Goal: Transaction & Acquisition: Obtain resource

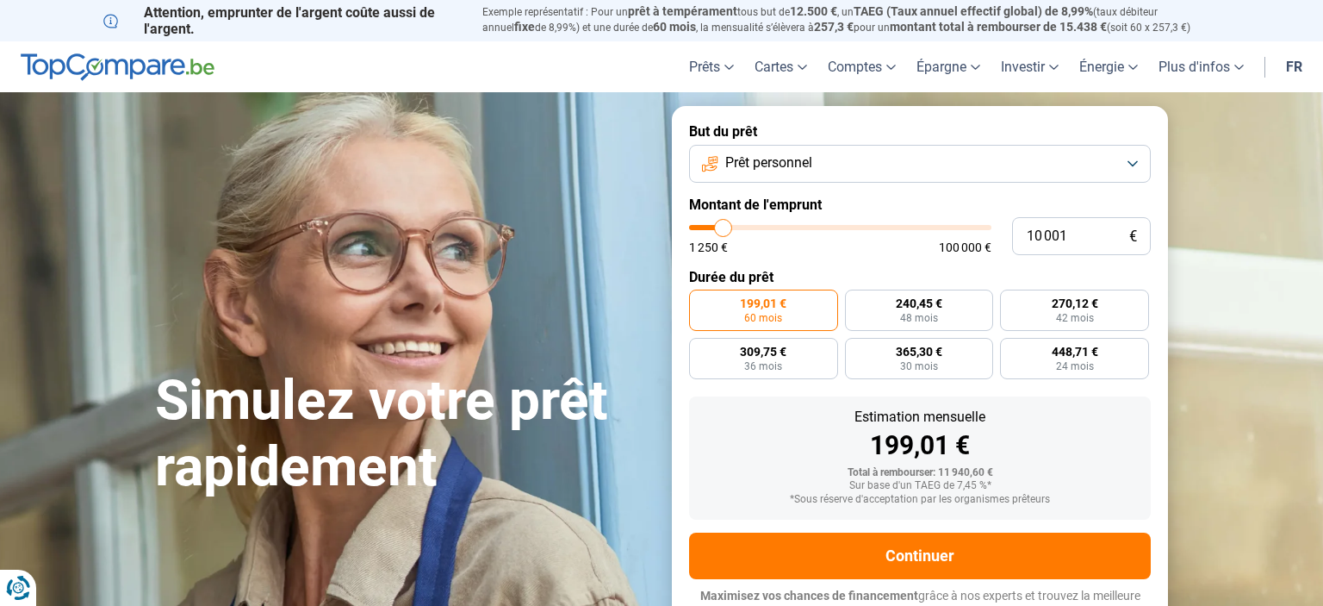
type input "10 500"
type input "10500"
type input "11 500"
type input "11500"
type input "15 000"
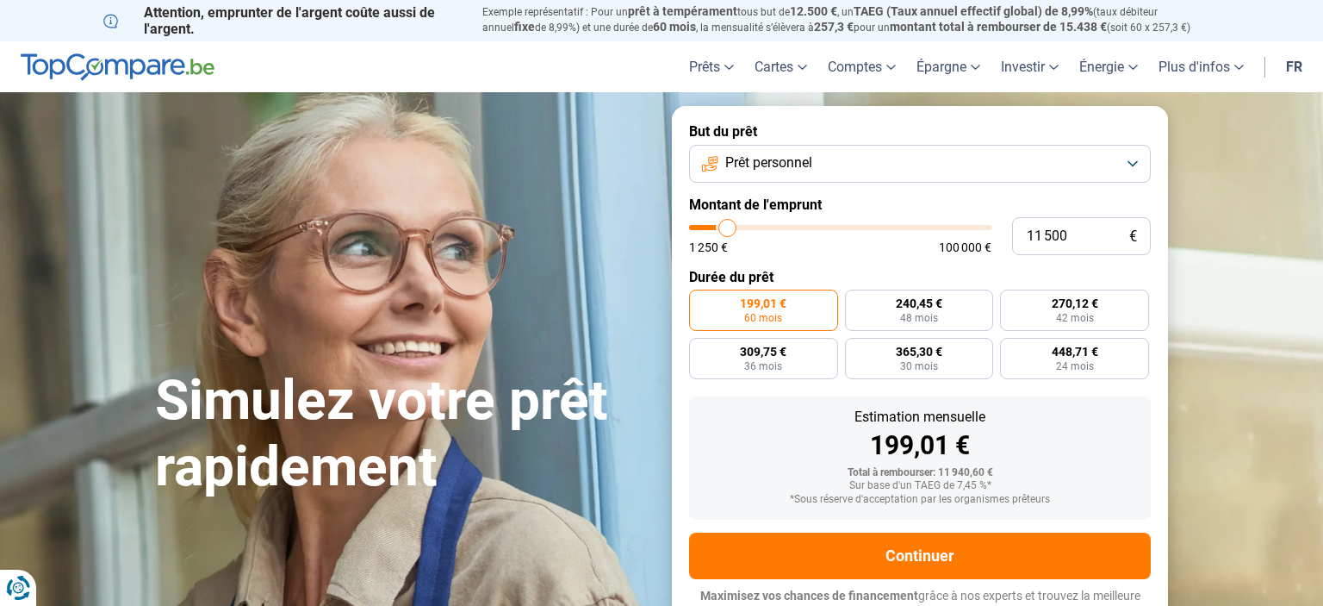
type input "15000"
type input "17 750"
type input "17750"
type input "22 500"
type input "22500"
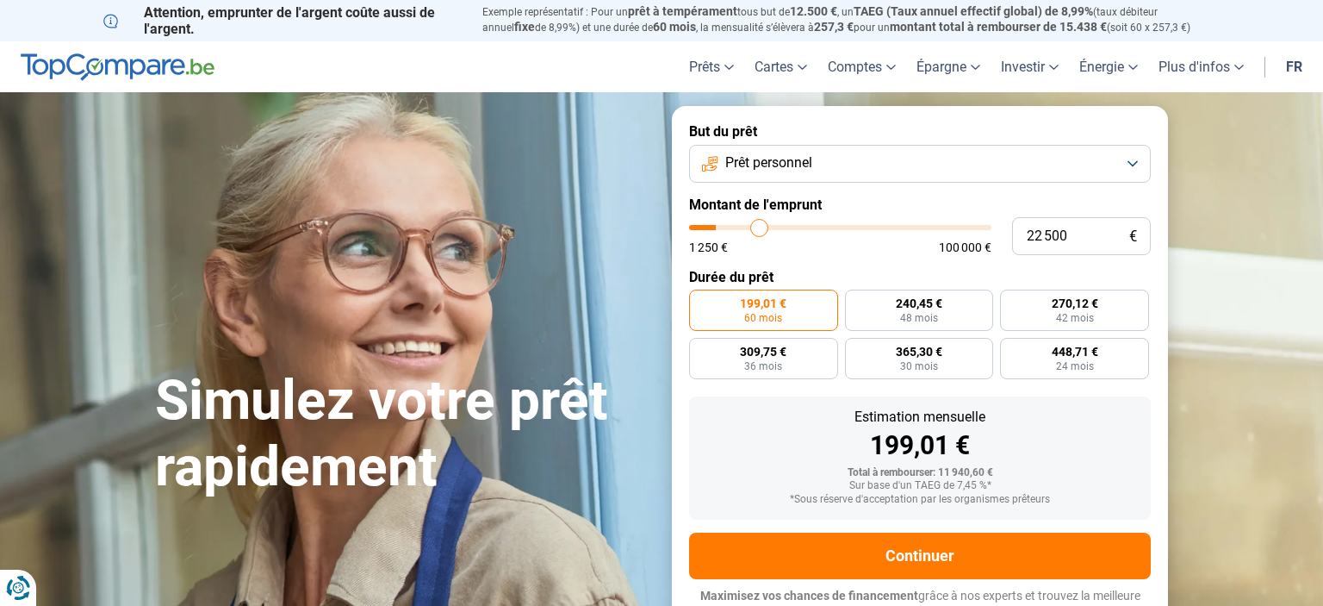
type input "27 500"
type input "27500"
type input "31 750"
type input "31750"
type input "35 750"
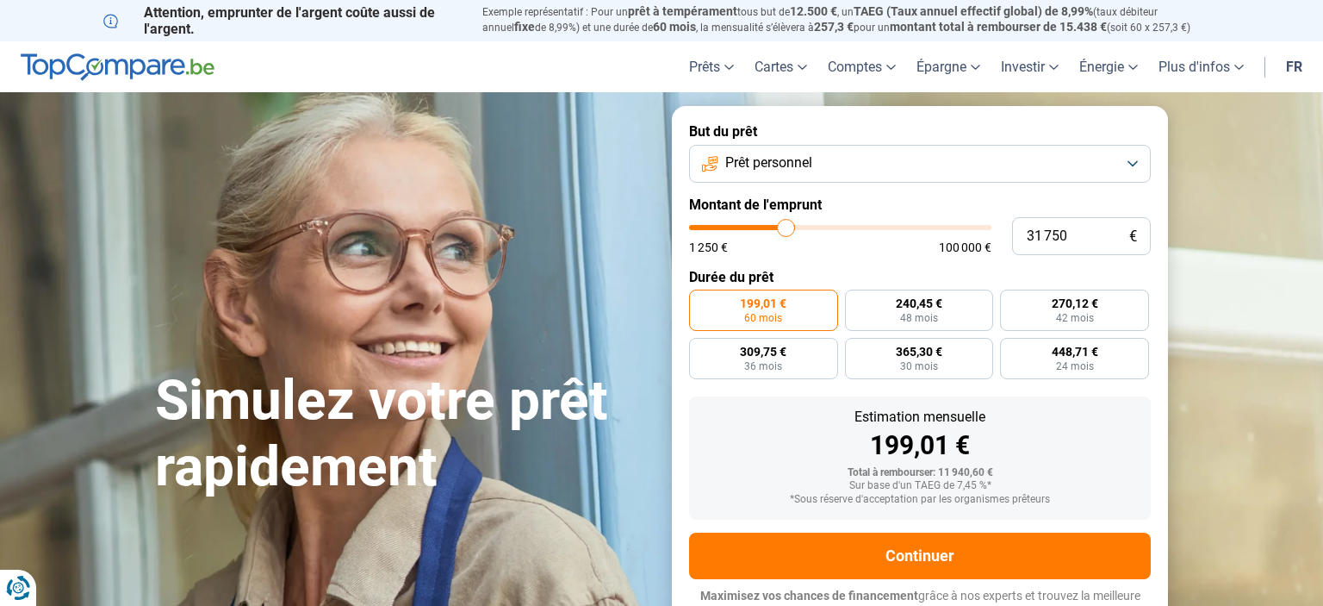
type input "35750"
type input "41 250"
type input "41250"
type input "42 750"
type input "42750"
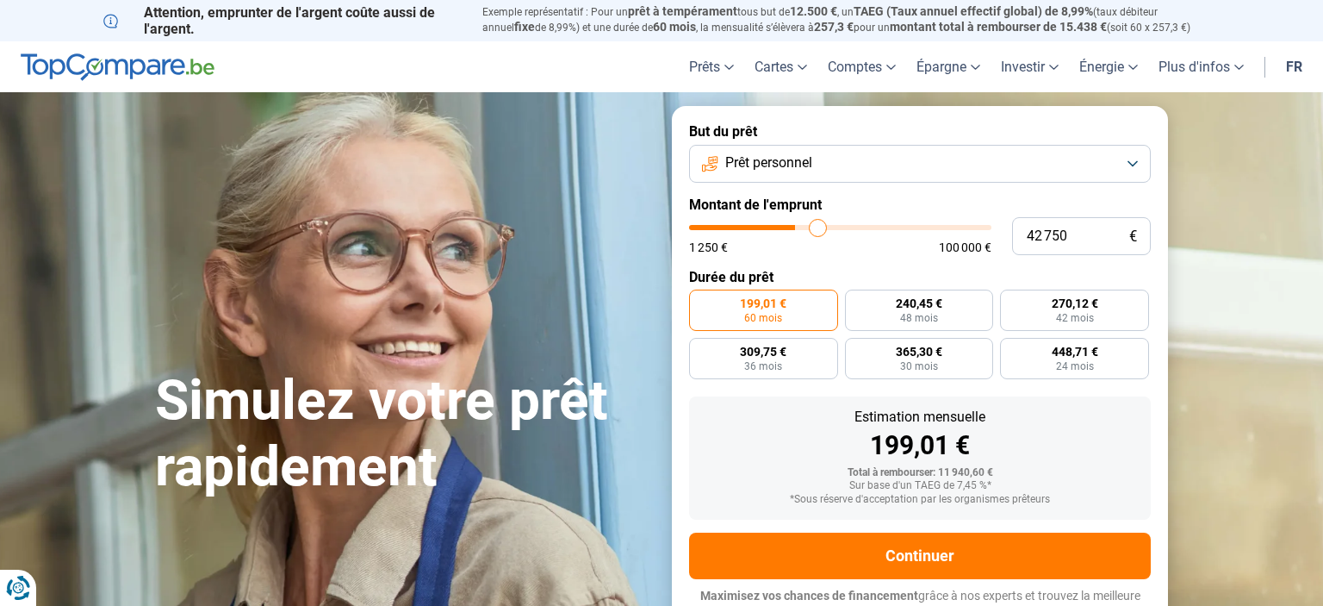
type input "44 000"
type input "44000"
type input "44 500"
type input "44500"
type input "44 750"
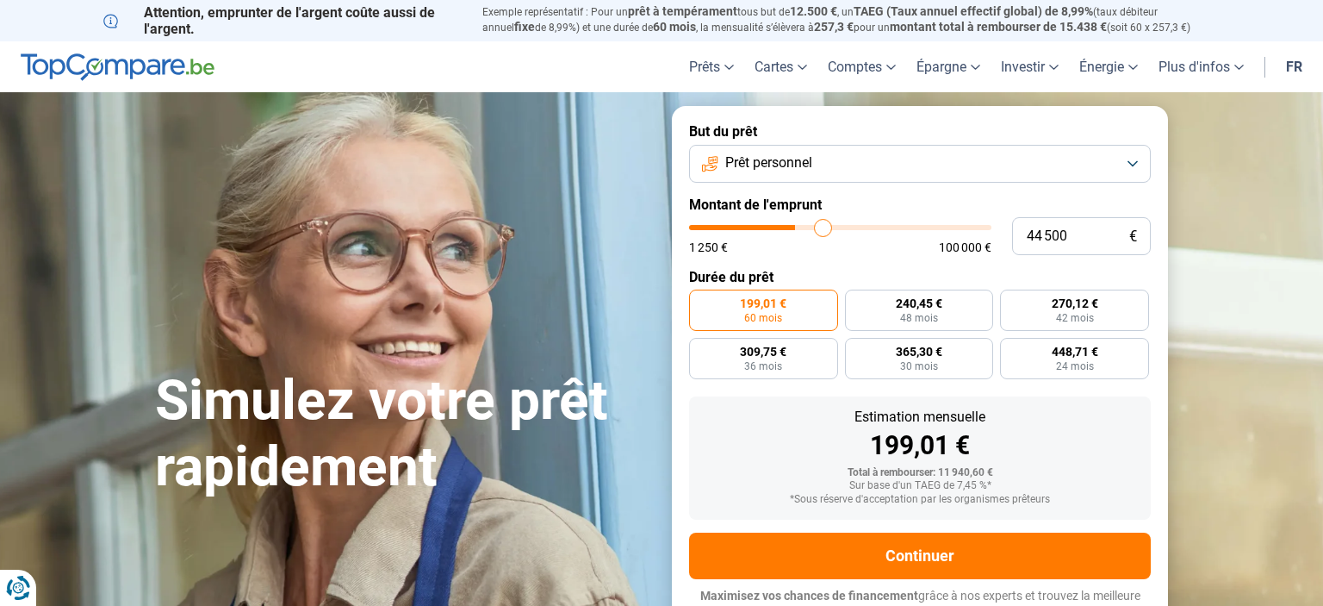
type input "44750"
type input "45 500"
type input "45500"
type input "46 750"
type input "46750"
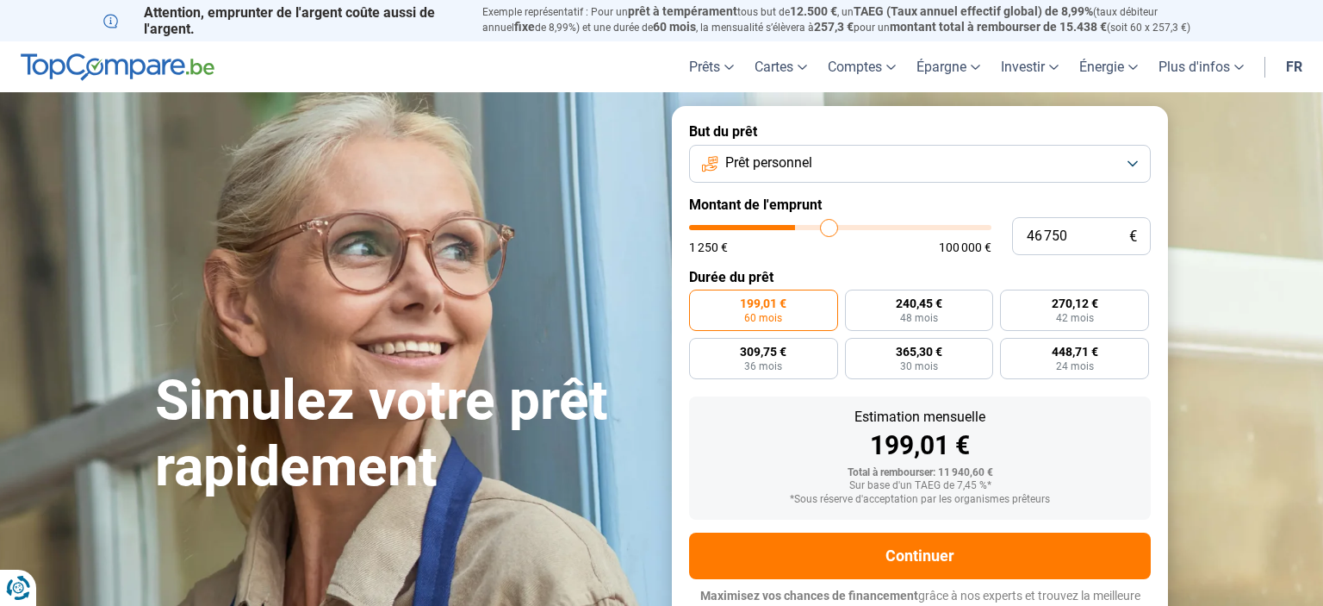
type input "47 750"
type input "47750"
type input "48 750"
type input "48750"
type input "50 000"
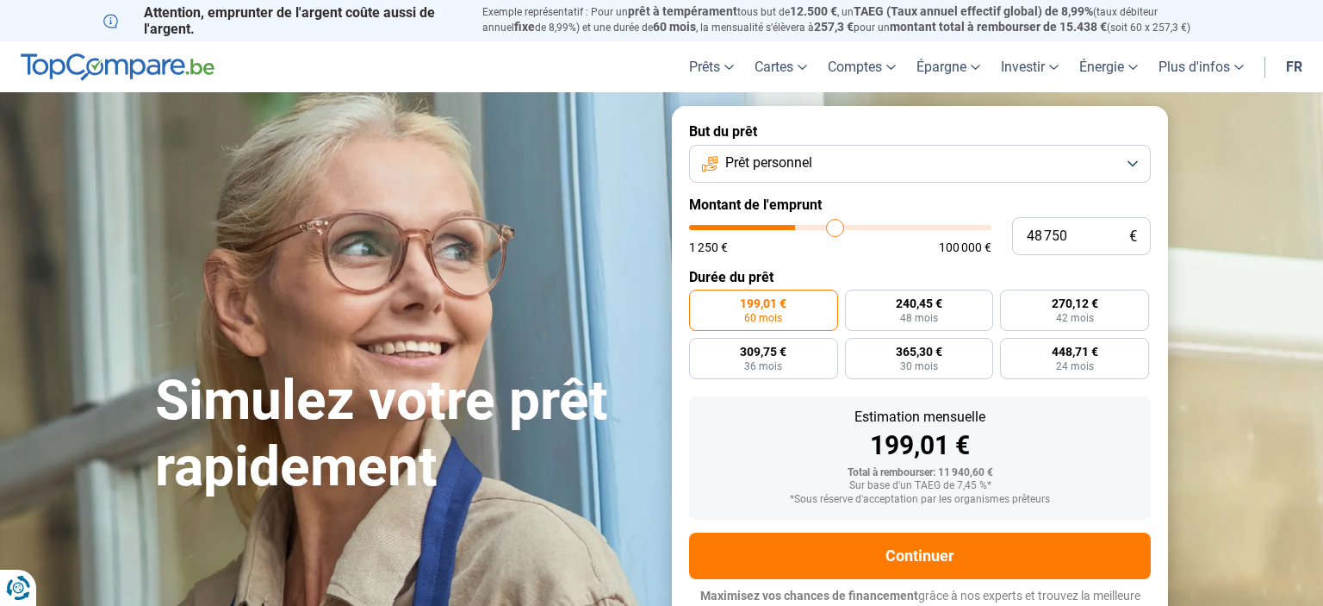
type input "50000"
type input "53 500"
type input "53500"
type input "56 000"
type input "56000"
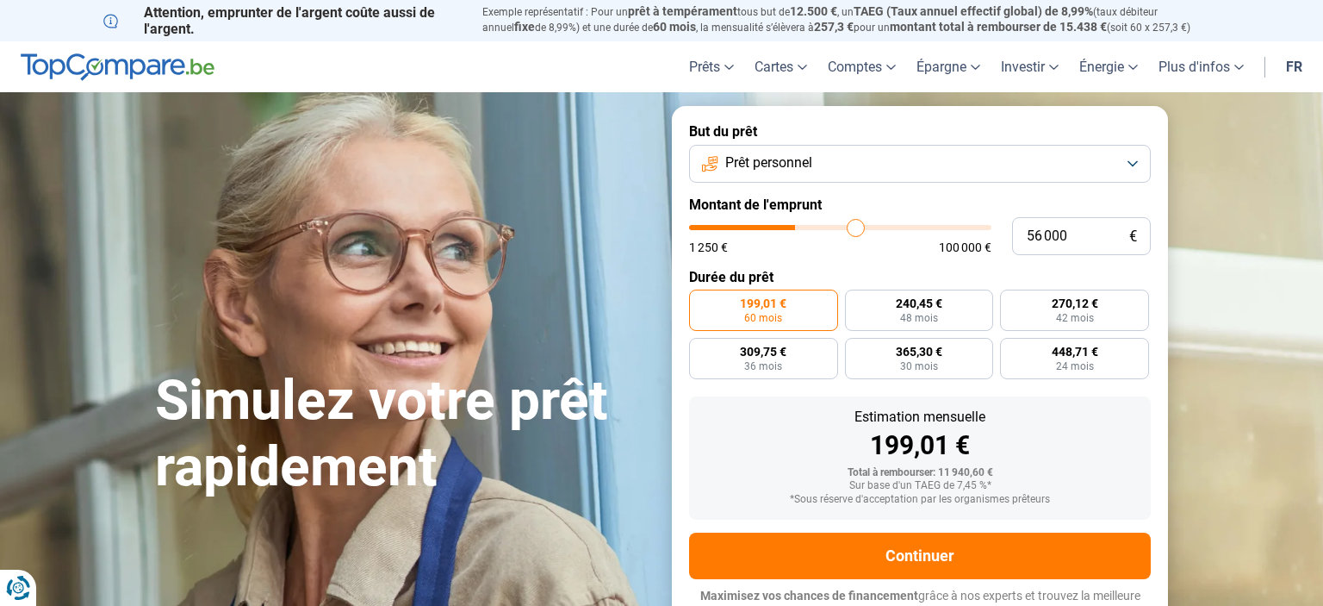
type input "59 750"
type input "59750"
type input "61 500"
type input "61500"
type input "70 750"
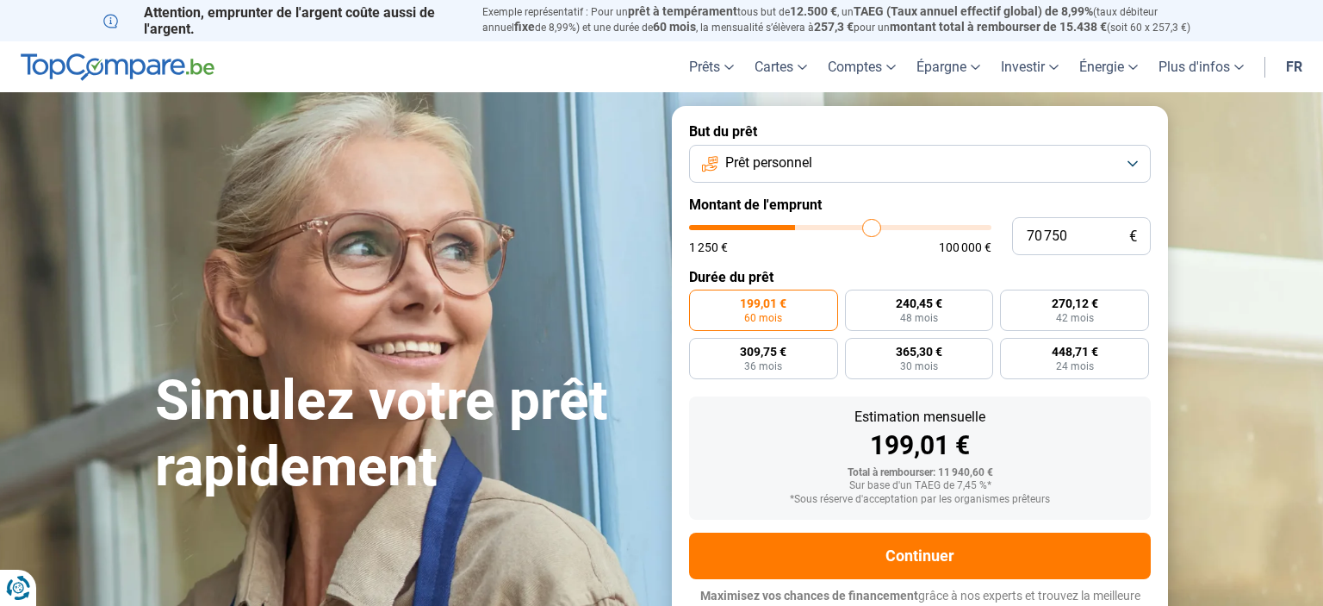
type input "70750"
type input "74 000"
type input "74000"
type input "75 750"
type input "75750"
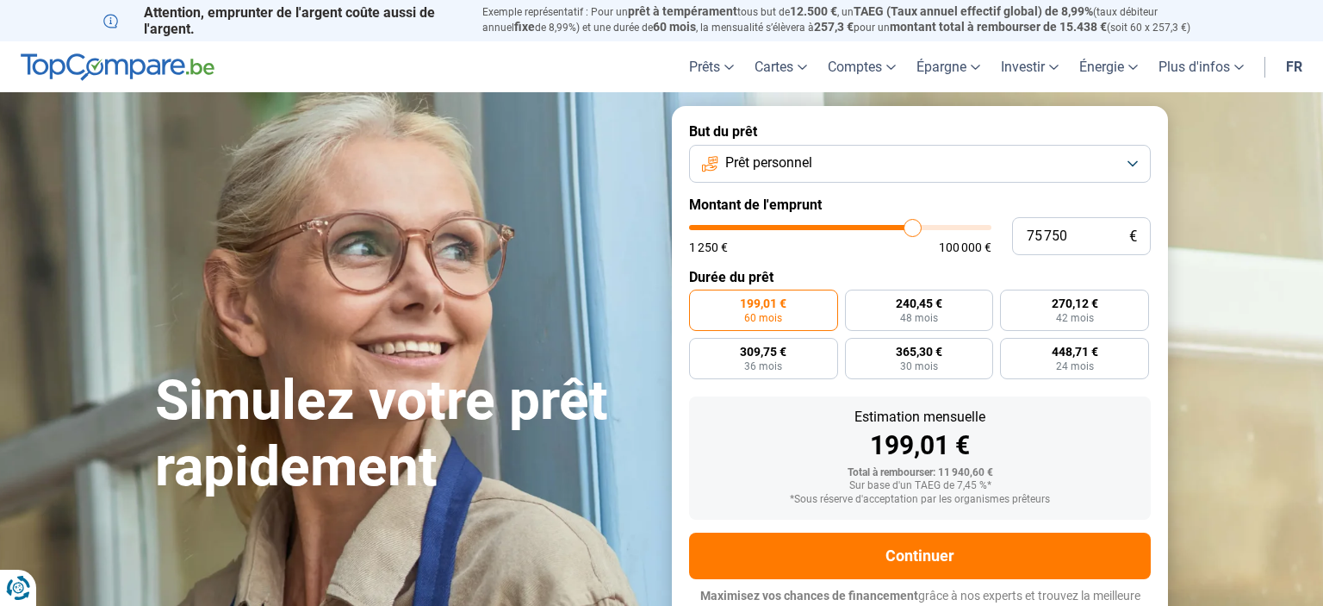
type input "76 250"
type input "76250"
type input "76 750"
type input "76750"
type input "78 500"
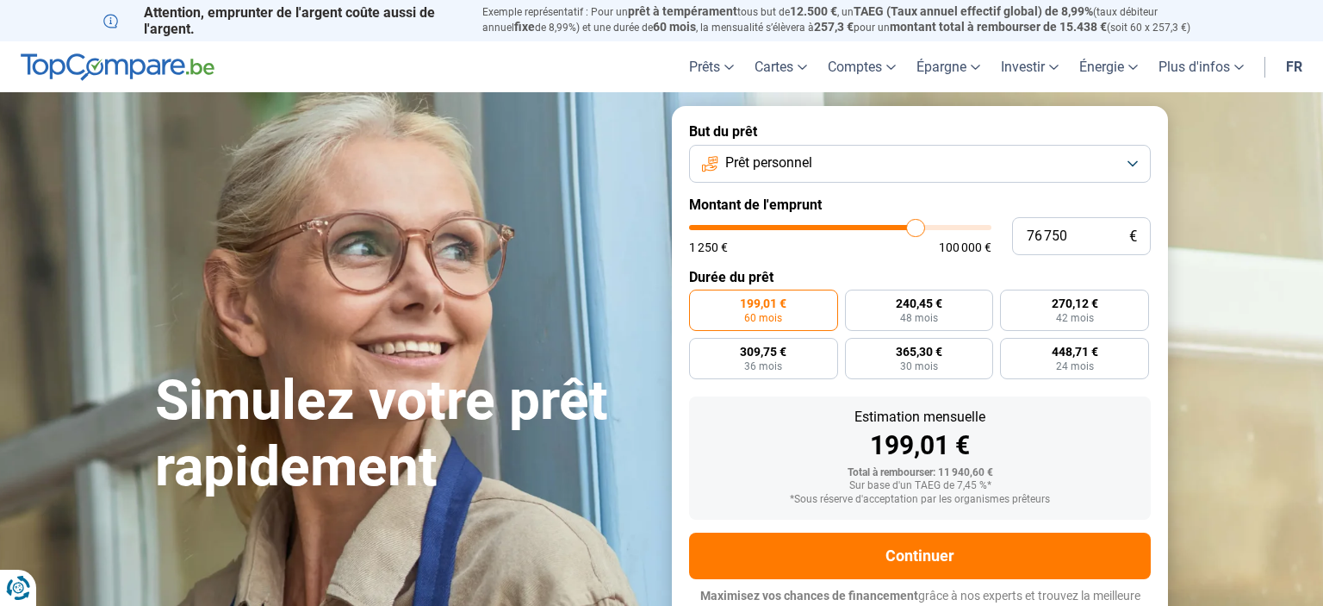
type input "78500"
type input "79 250"
type input "79250"
type input "80 750"
type input "80750"
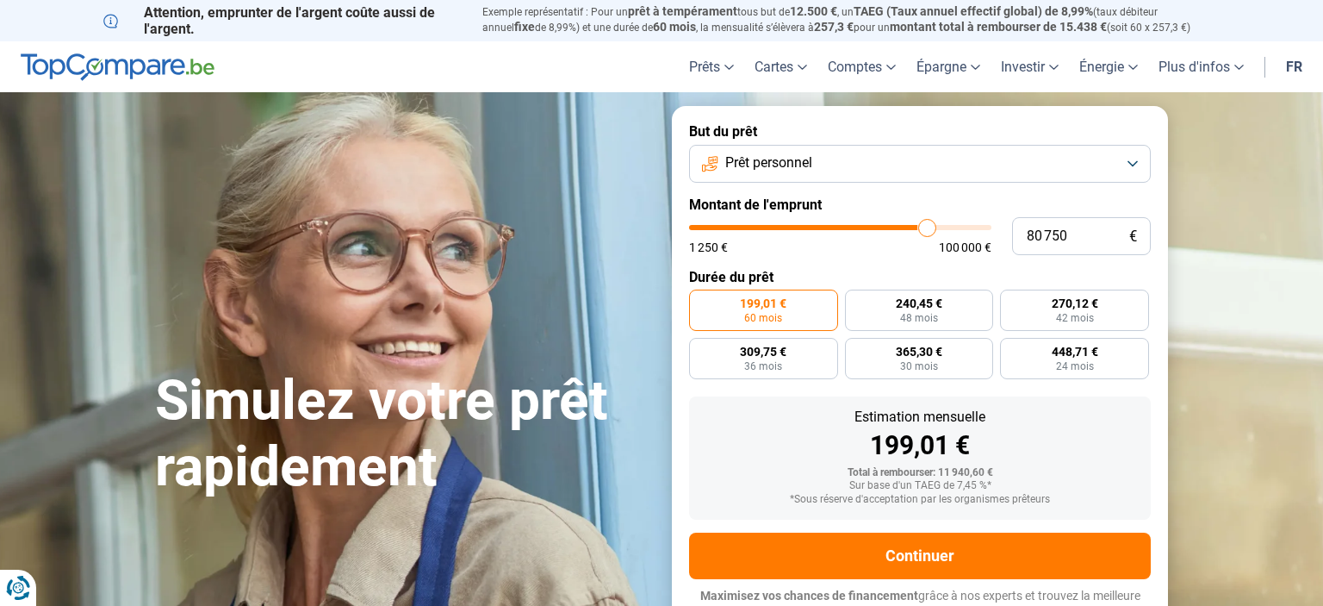
type input "81 250"
type input "81250"
type input "81 500"
type input "81500"
type input "81 250"
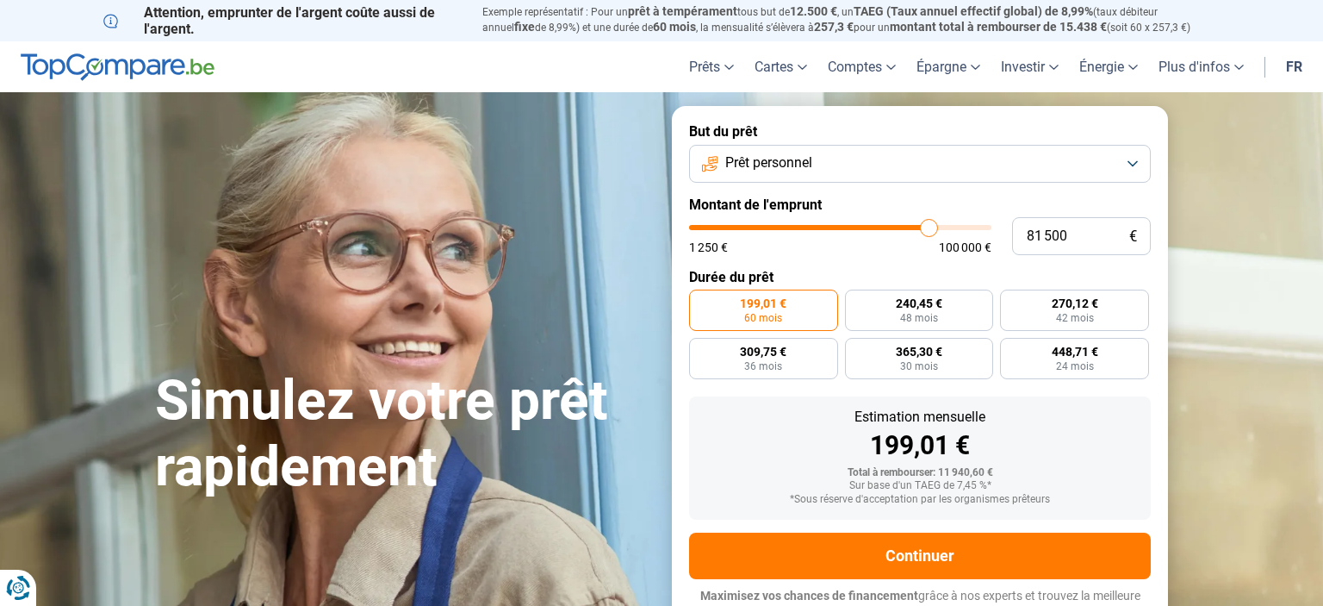
type input "81250"
type input "80 750"
type input "80750"
type input "80 250"
type input "80250"
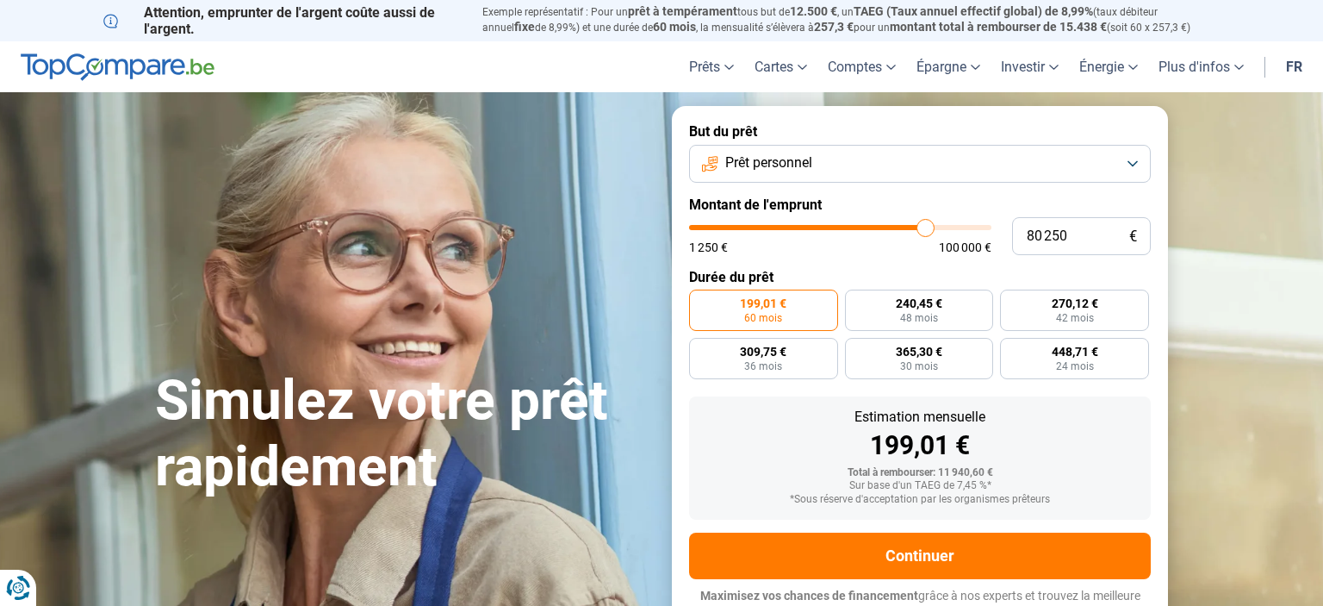
type input "79 750"
type input "79750"
type input "79 250"
type input "79250"
type input "78 250"
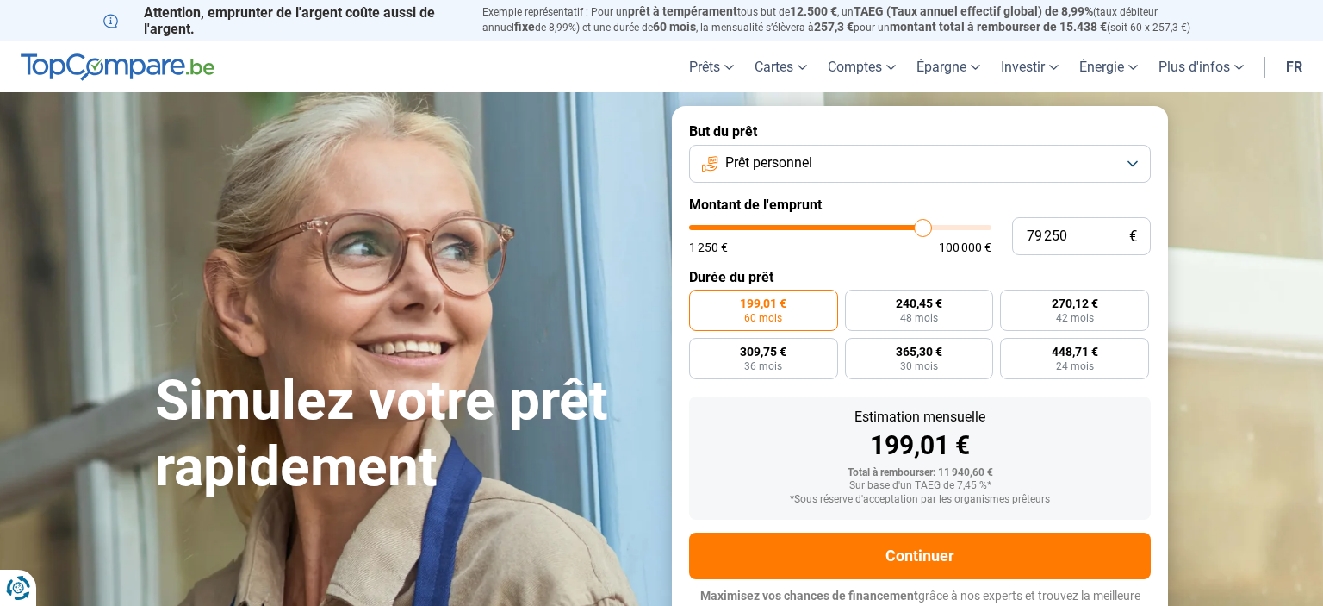
type input "78250"
type input "76 750"
type input "76750"
type input "75 500"
type input "75500"
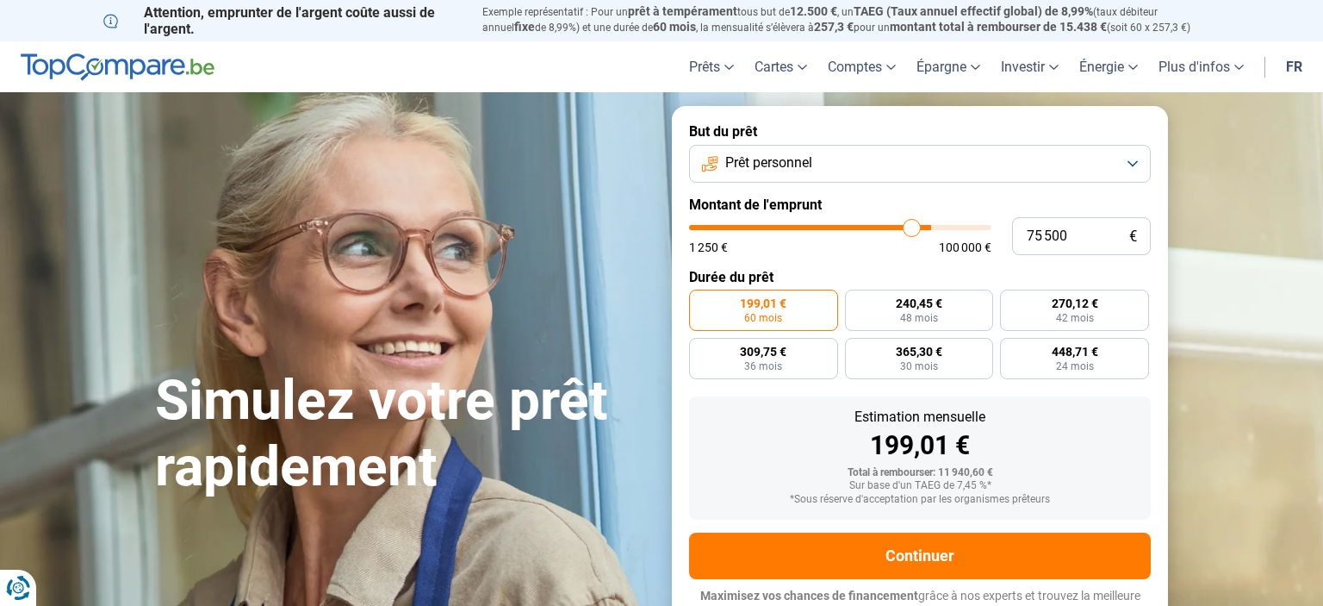
type input "75 250"
type input "75250"
type input "74 250"
type input "74250"
type input "74 000"
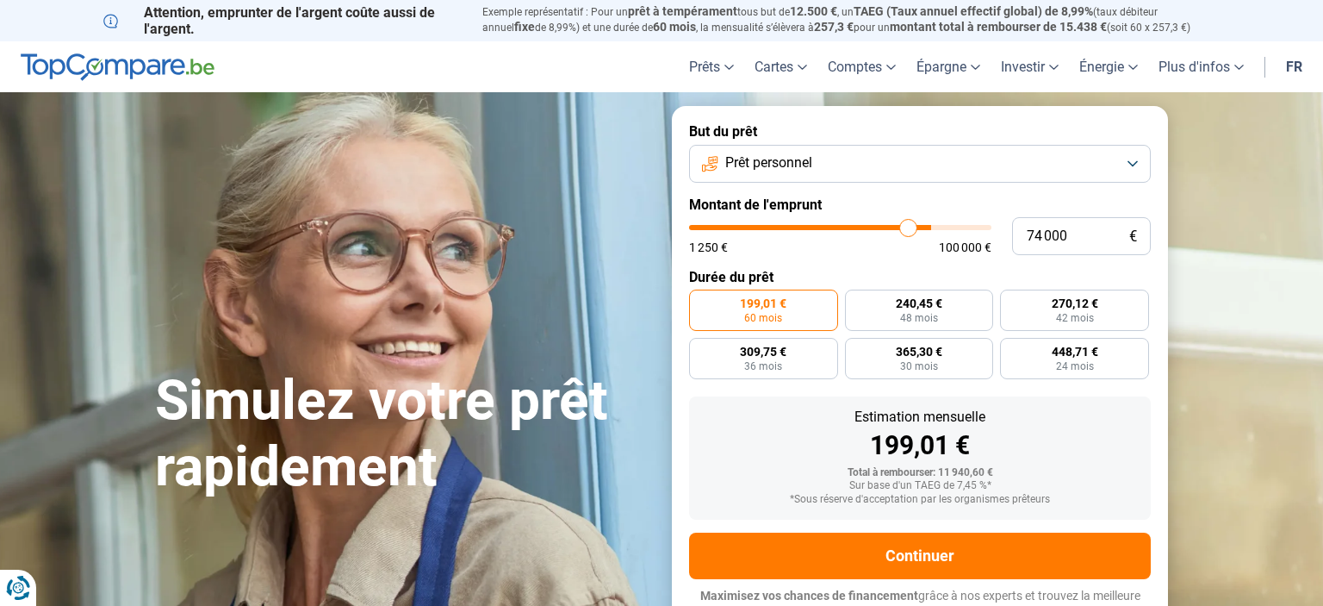
type input "74000"
type input "73 250"
type input "73250"
type input "72 250"
type input "72250"
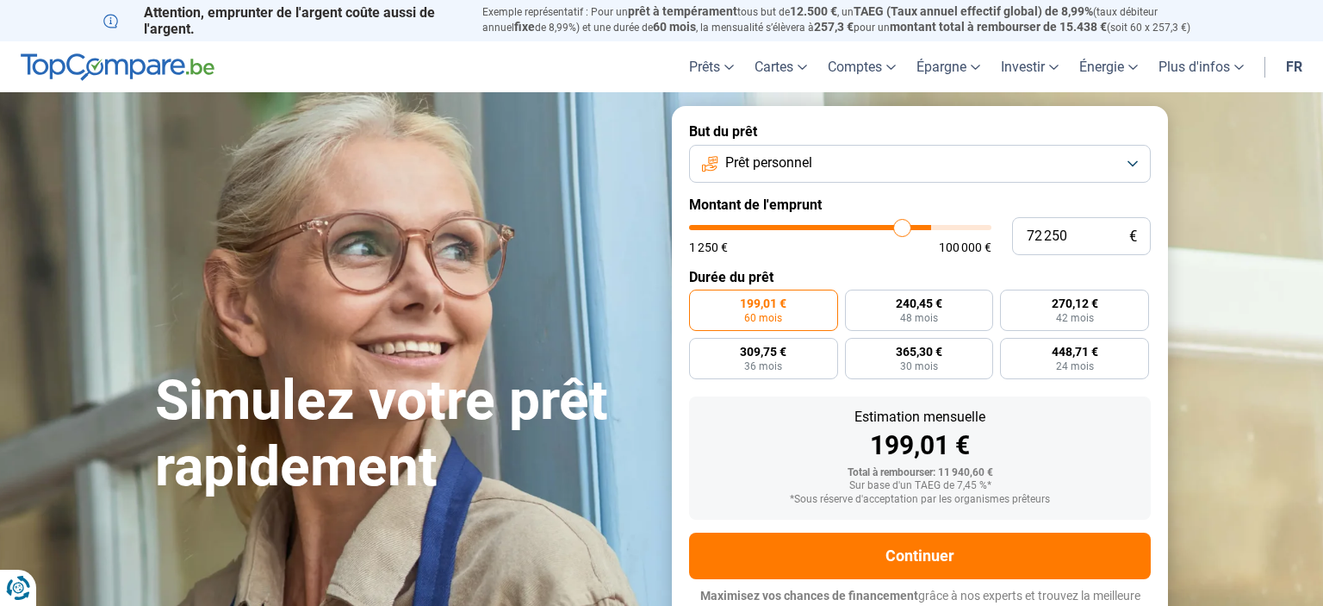
type input "71 250"
type input "71250"
type input "70 500"
type input "70500"
type input "70 250"
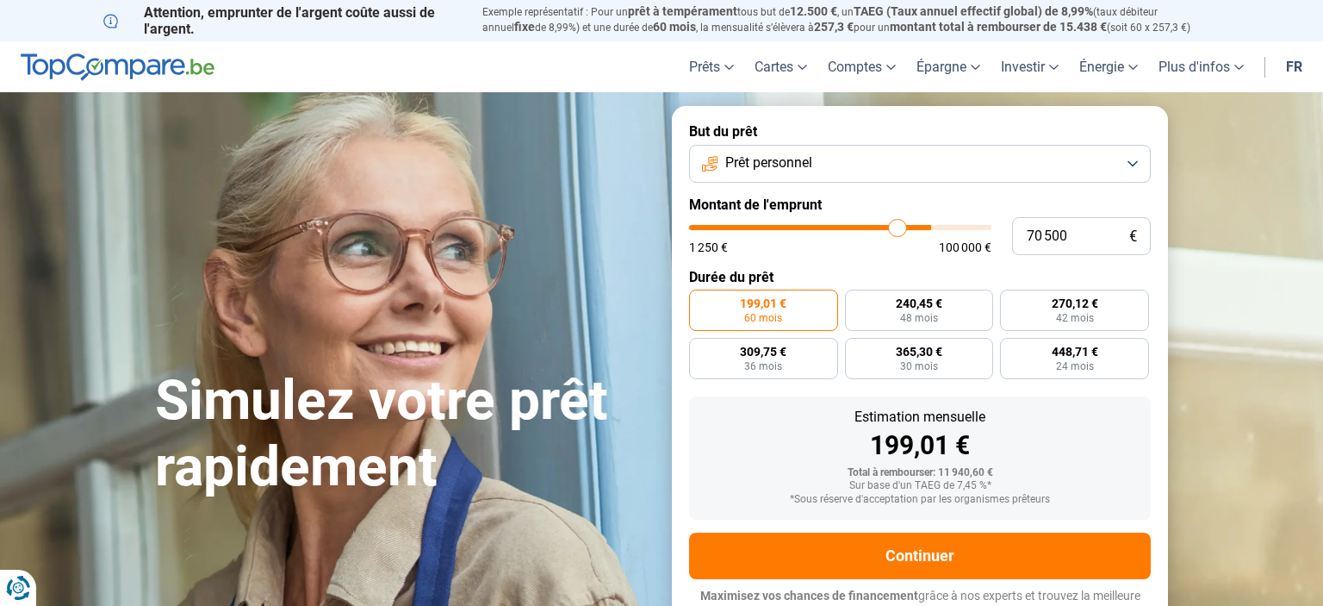
type input "70250"
type input "70 000"
type input "70000"
type input "69 500"
type input "69500"
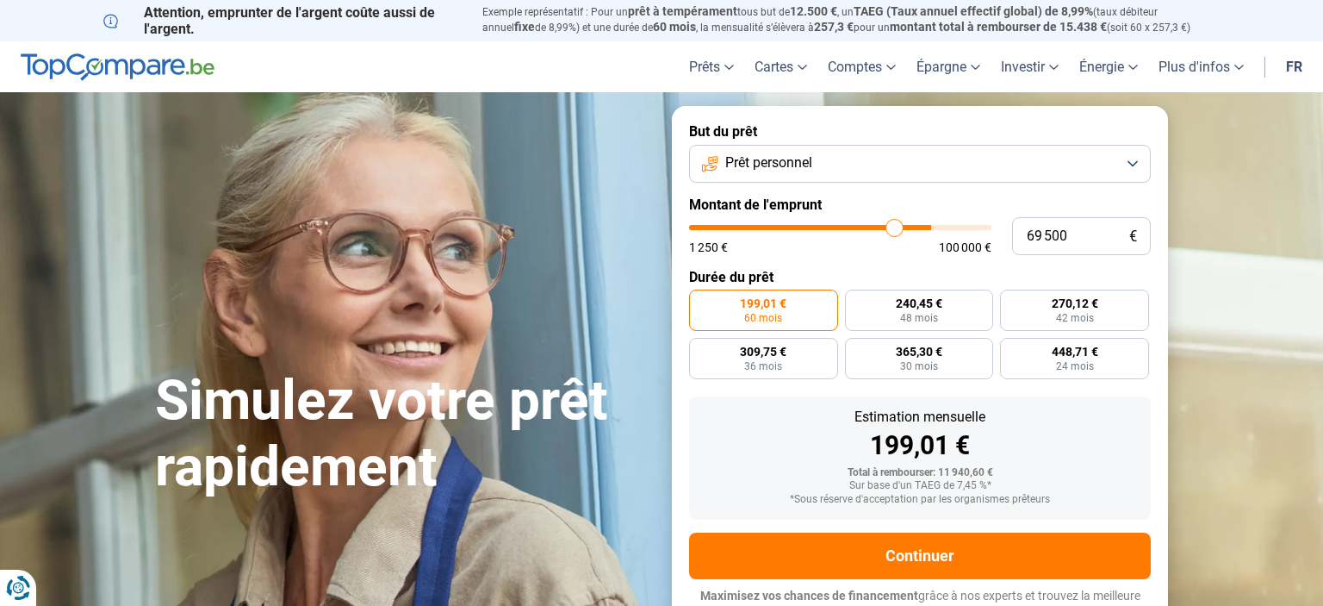
type input "69 000"
type input "69000"
type input "68 000"
type input "68000"
type input "66 500"
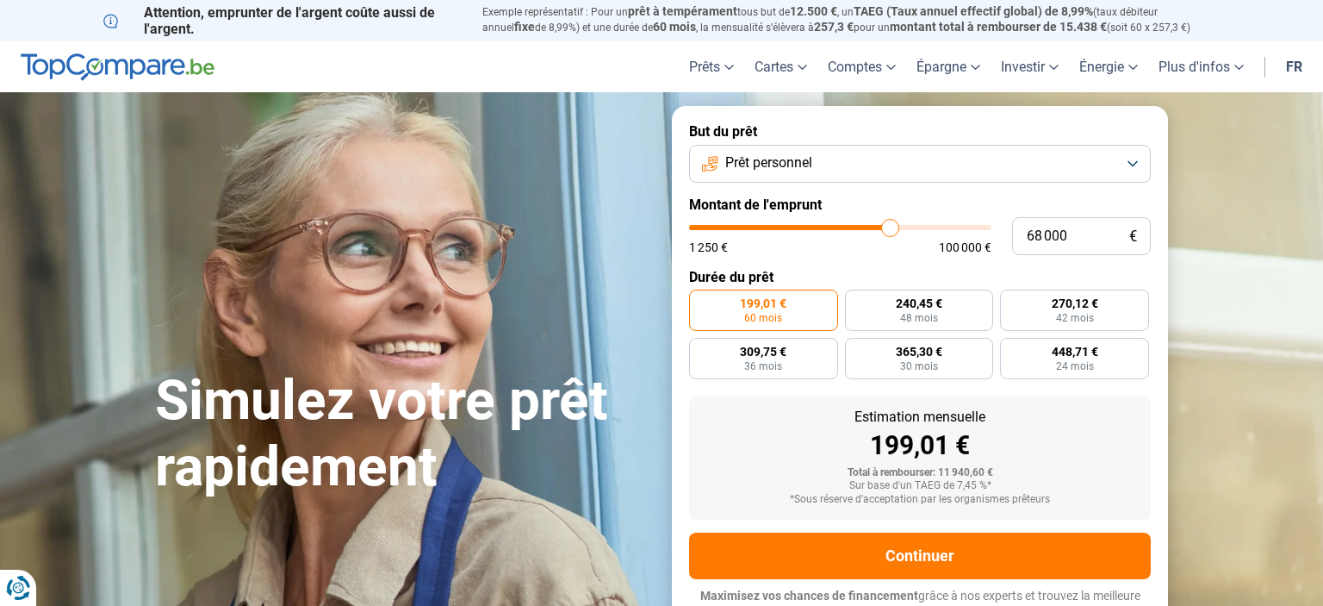
type input "66500"
type input "65 000"
type input "65000"
type input "62 750"
type input "62750"
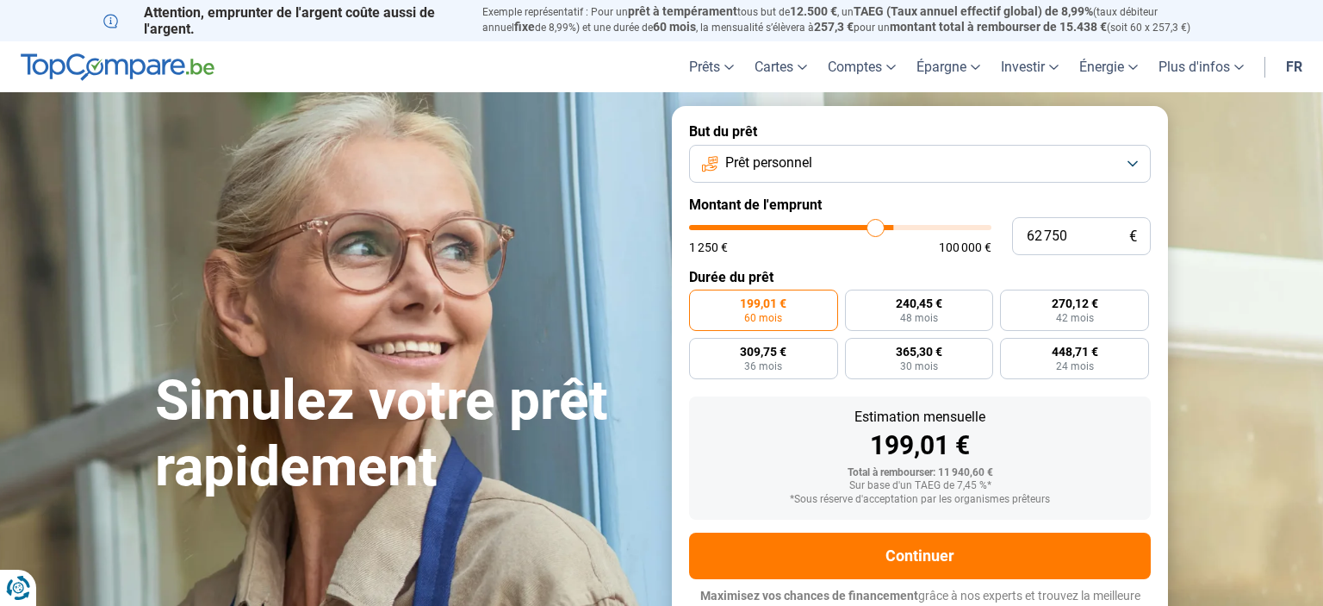
type input "62 000"
type input "62000"
type input "60 750"
type input "60750"
type input "59 750"
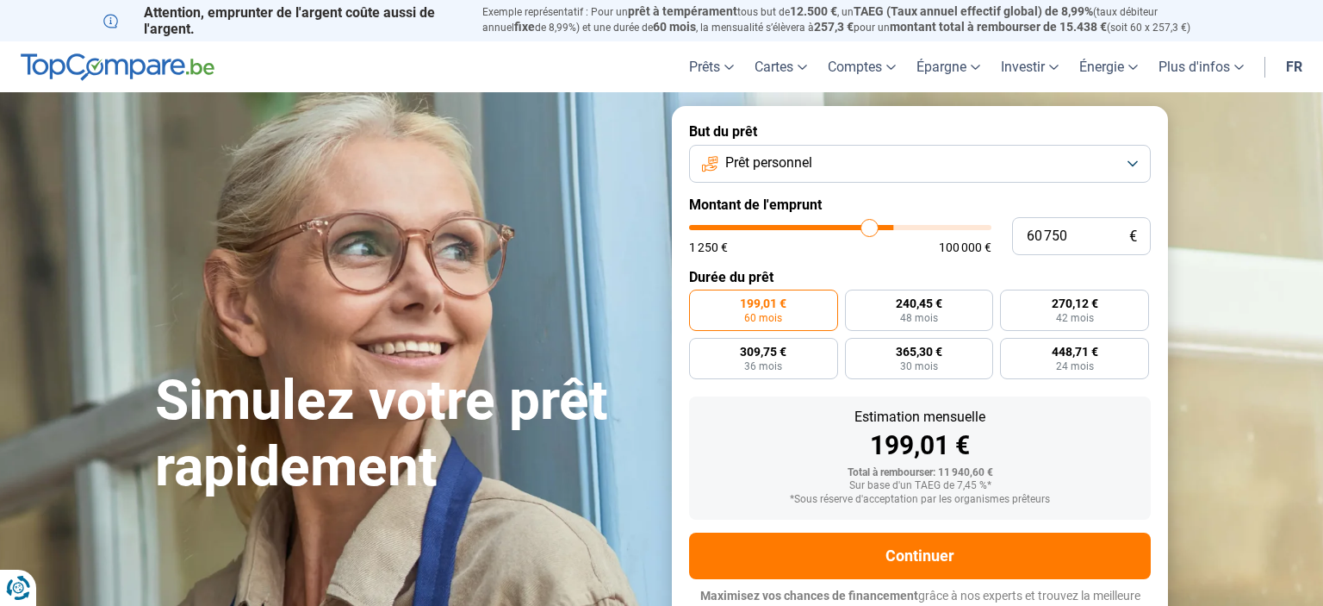
type input "59750"
type input "57 750"
type input "57750"
type input "54 000"
type input "54000"
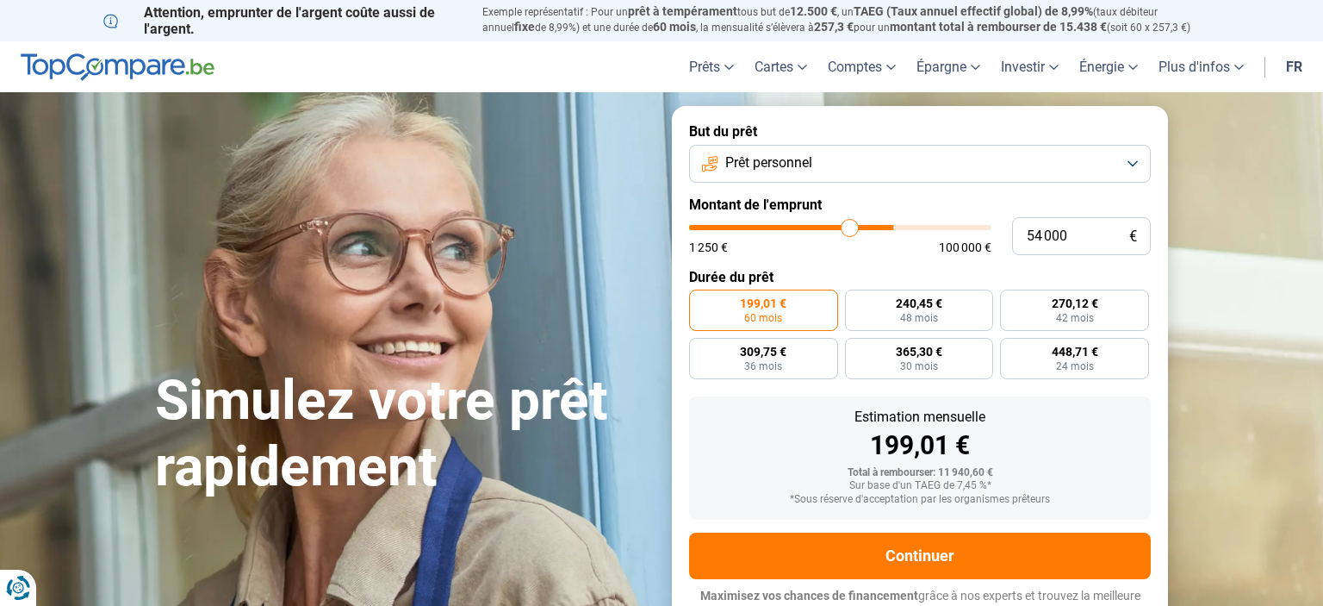
type input "53 000"
type input "53000"
type input "52 000"
type input "52000"
type input "51 750"
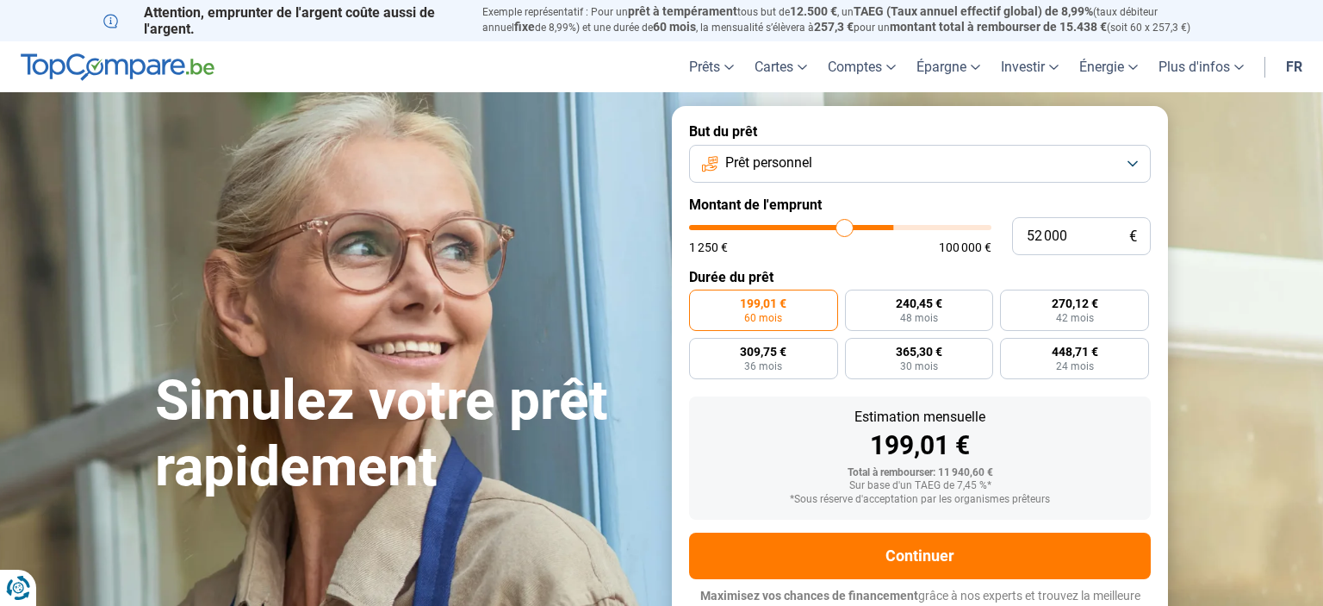
type input "51750"
type input "51 500"
type input "51500"
type input "51 250"
type input "51250"
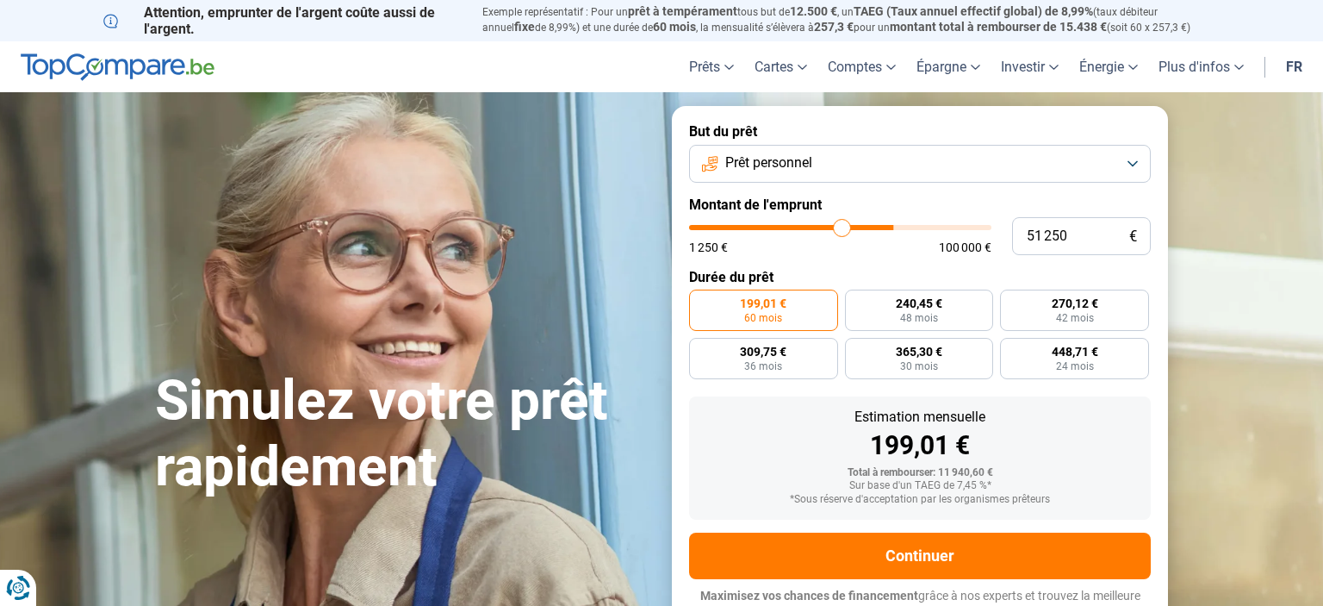
type input "51 000"
type input "51000"
type input "50 750"
type input "50750"
type input "50 500"
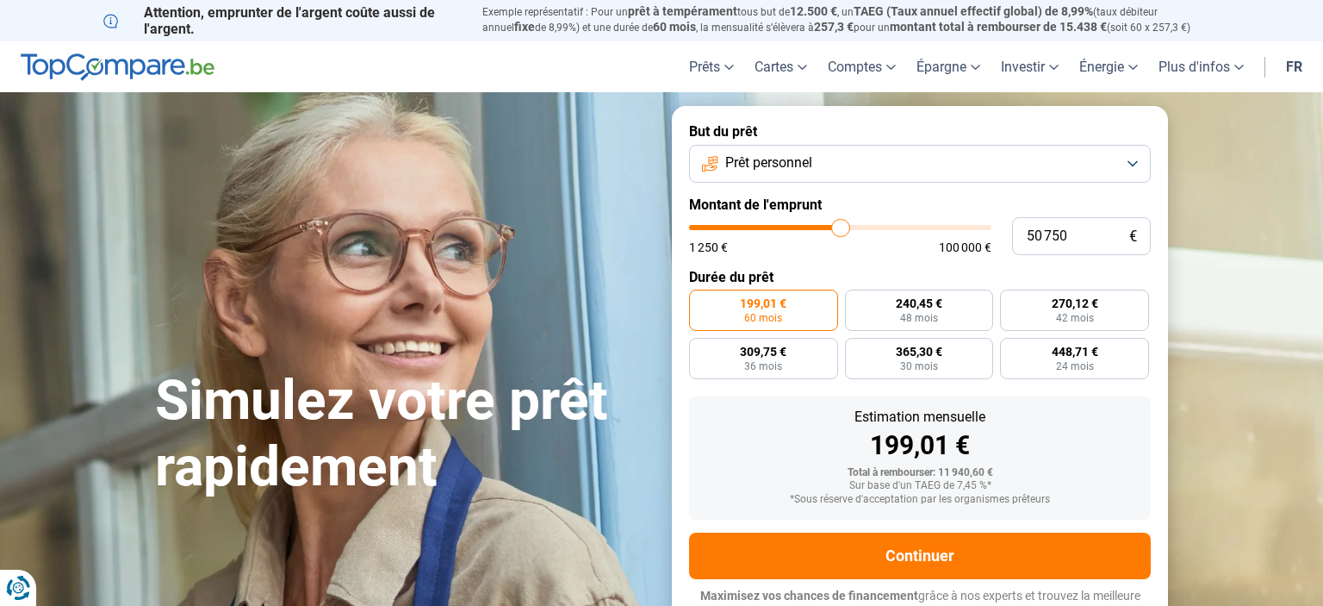
type input "50500"
type input "50 000"
type input "50000"
type input "49 750"
type input "49750"
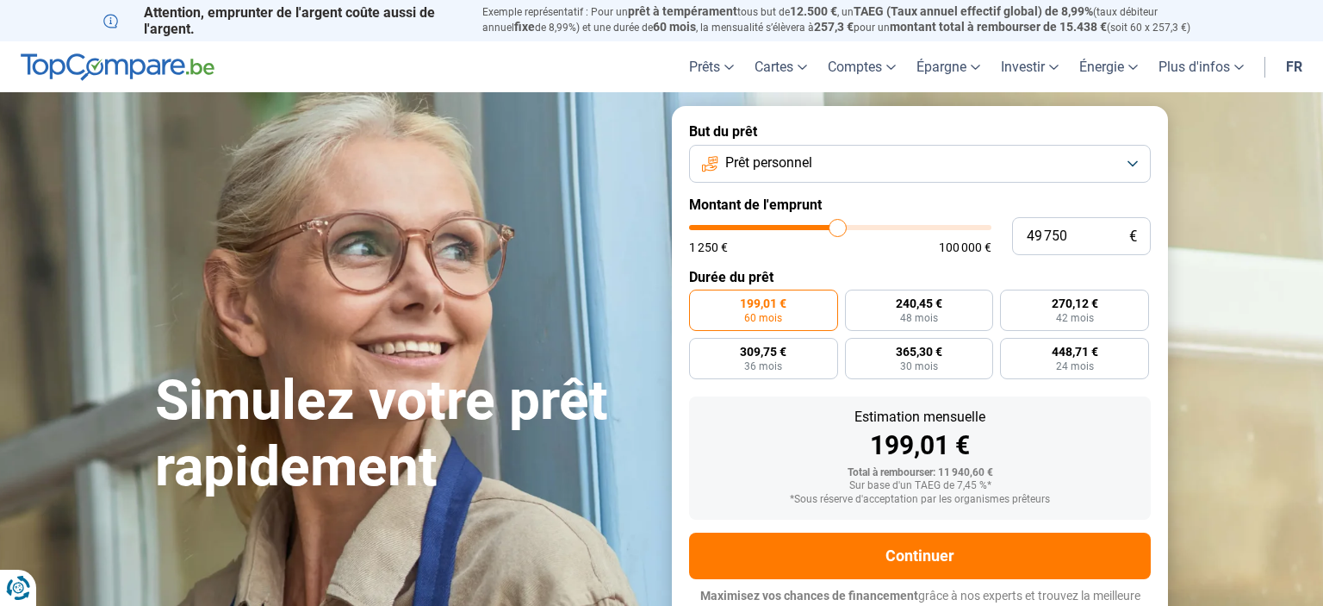
type input "49 500"
type input "49500"
type input "49 250"
type input "49250"
type input "49 000"
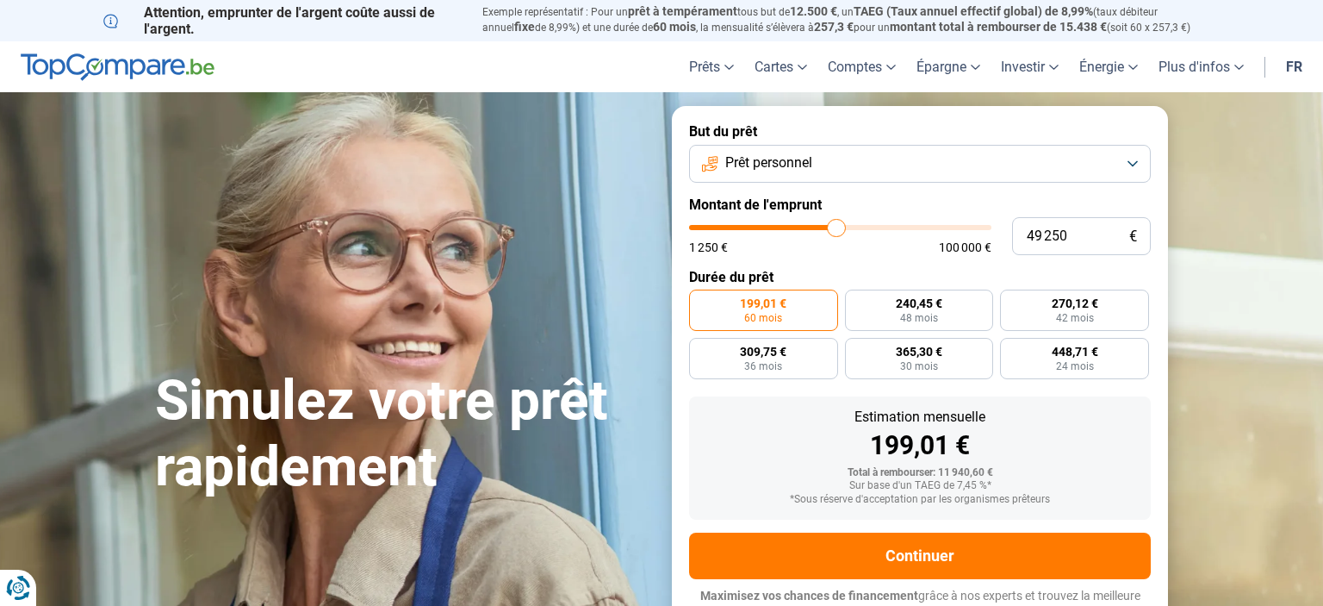
type input "49000"
type input "48 750"
type input "48750"
type input "48 500"
type input "48500"
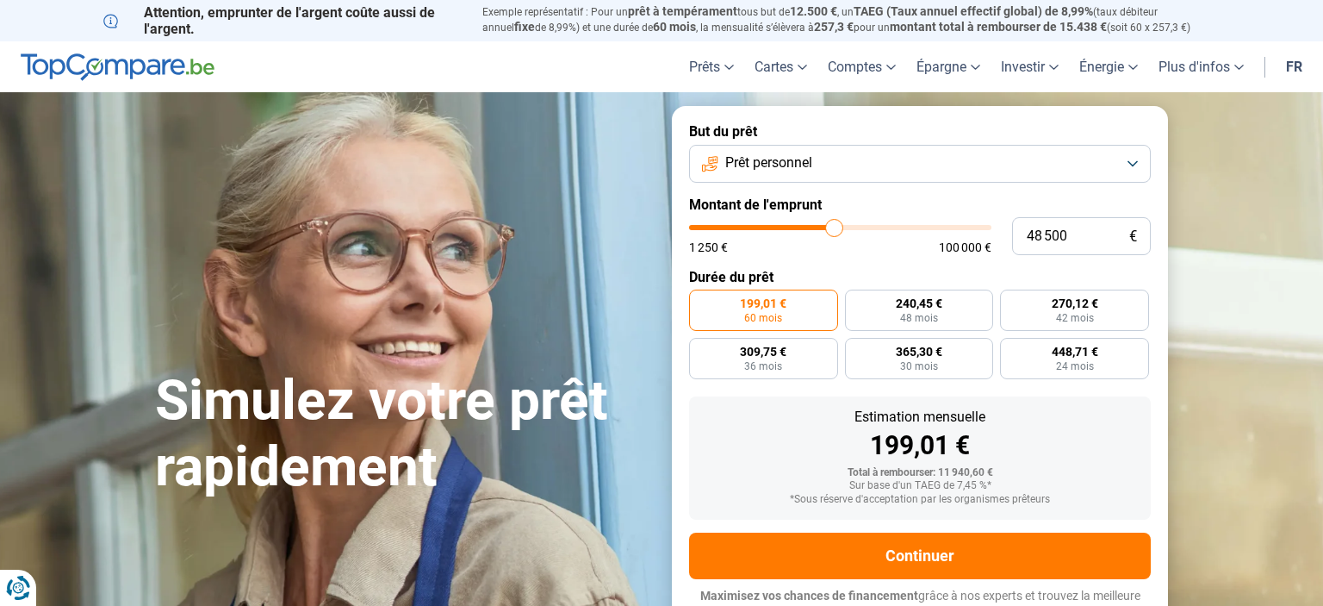
type input "48 250"
type input "48250"
type input "47 750"
type input "47750"
type input "47 500"
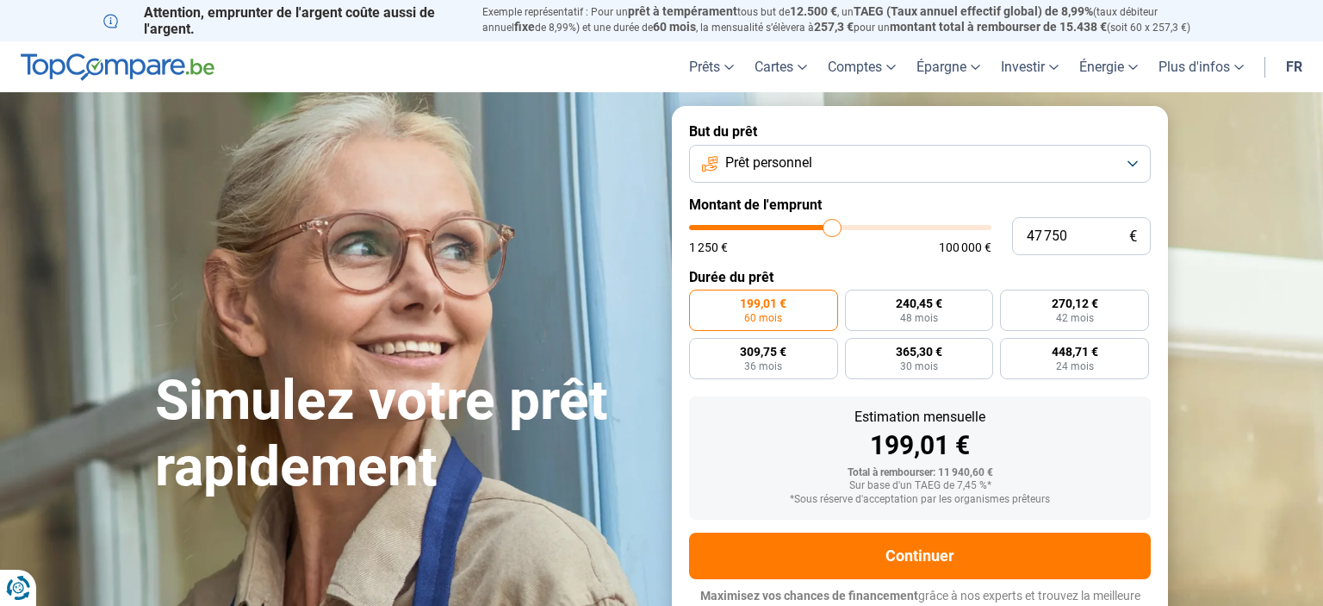
type input "47500"
type input "46 750"
type input "46750"
type input "46 500"
type input "46500"
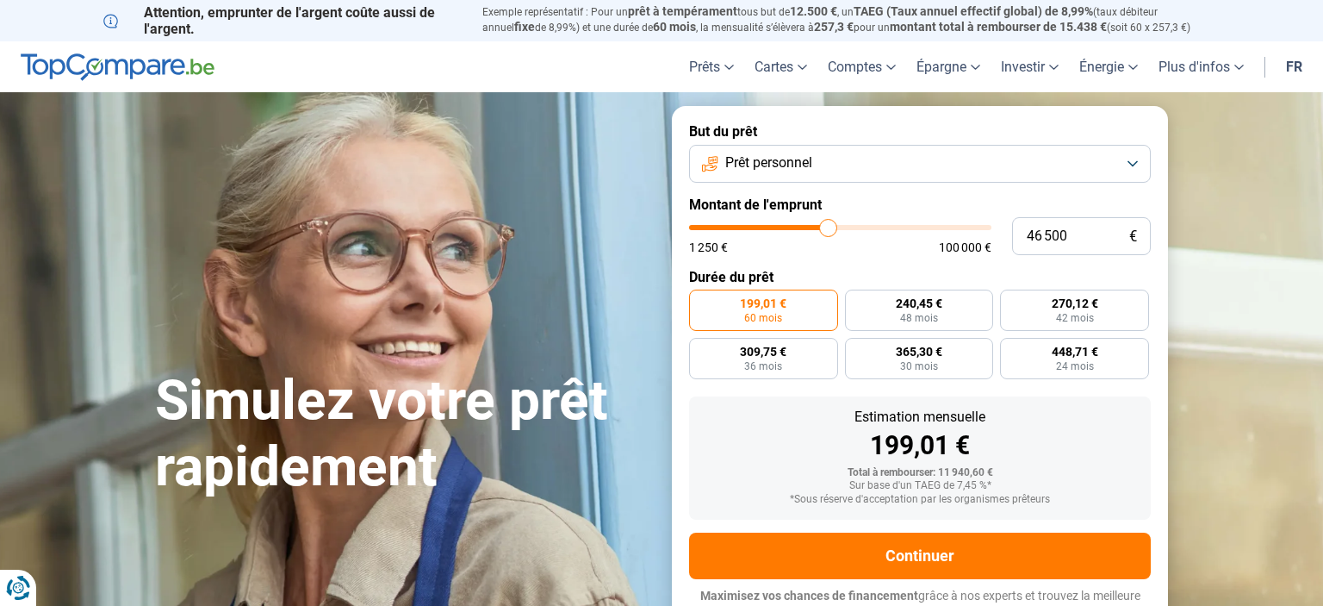
type input "46 250"
type input "46250"
type input "46 000"
type input "46000"
type input "45 750"
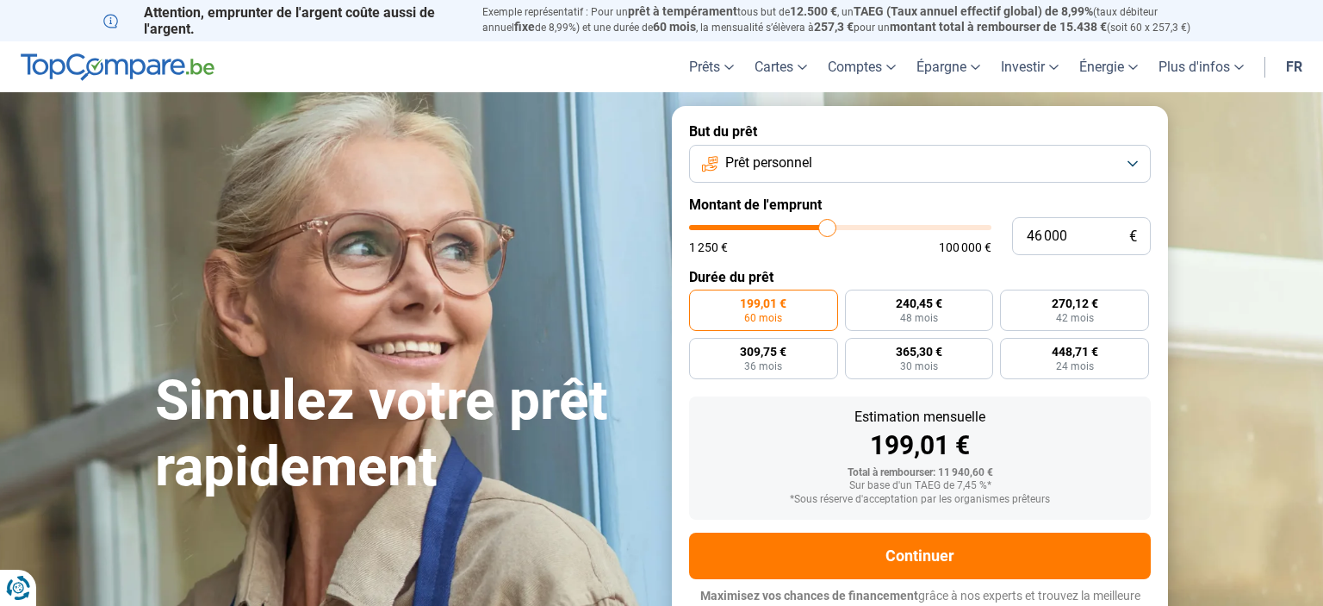
type input "45750"
type input "45 500"
type input "45500"
type input "45 000"
type input "45000"
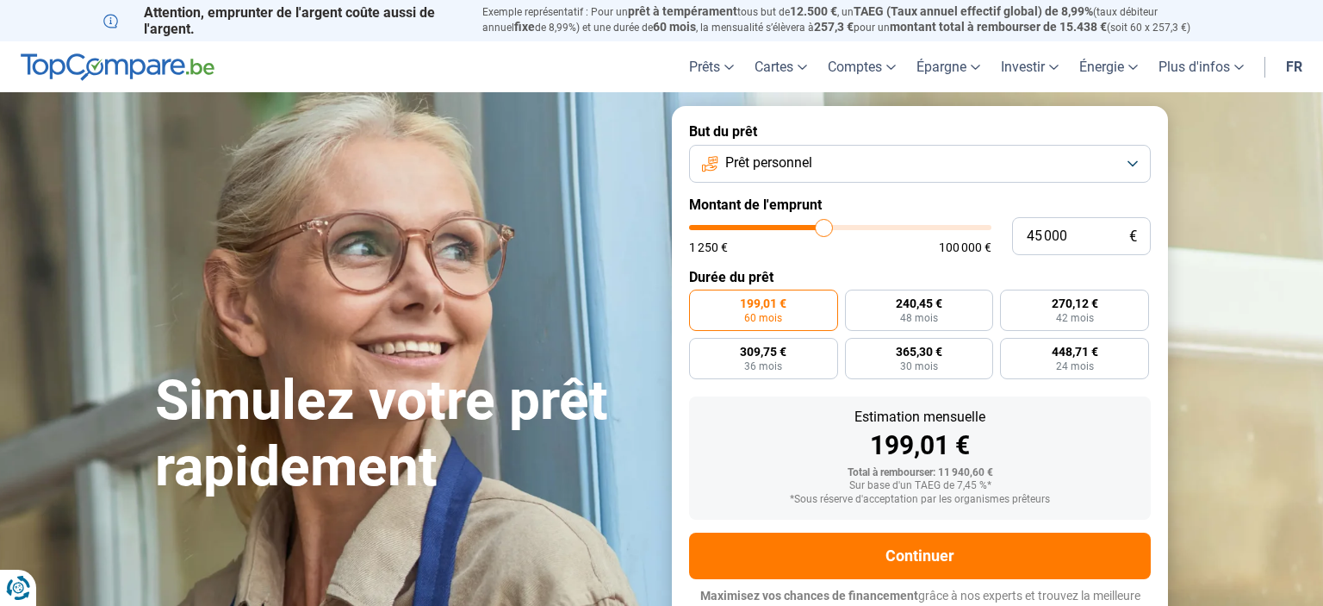
type input "44 500"
type input "44500"
type input "44 000"
type input "44000"
type input "43 750"
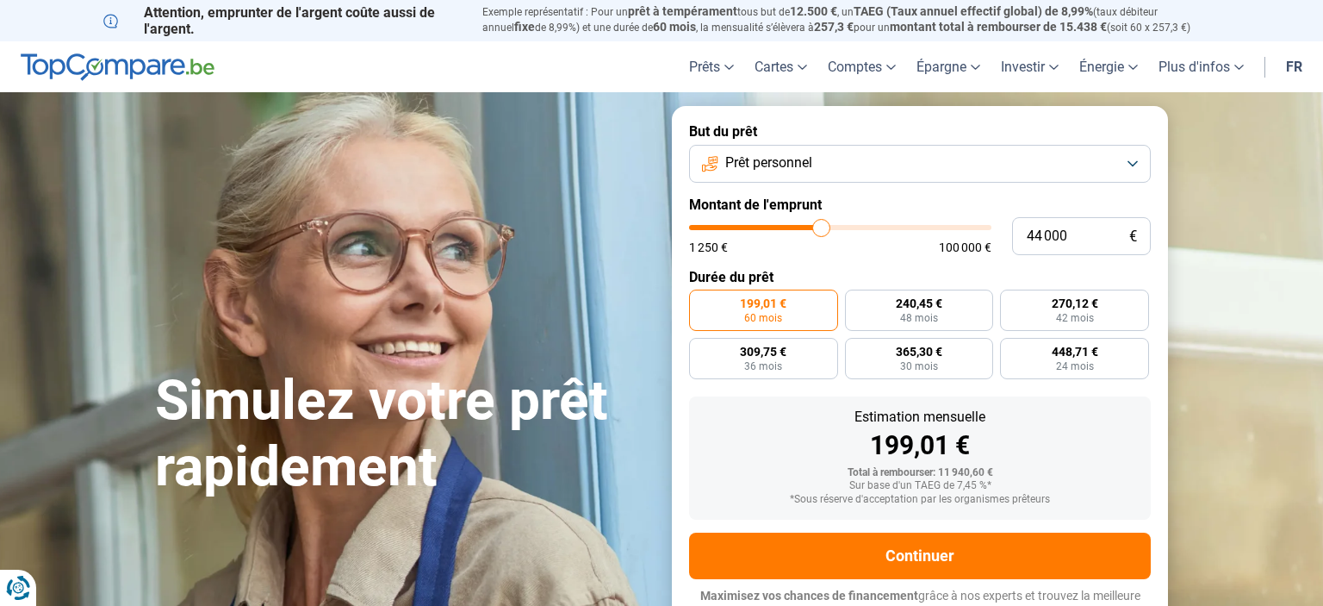
type input "43750"
type input "43 500"
type input "43500"
type input "43 250"
type input "43250"
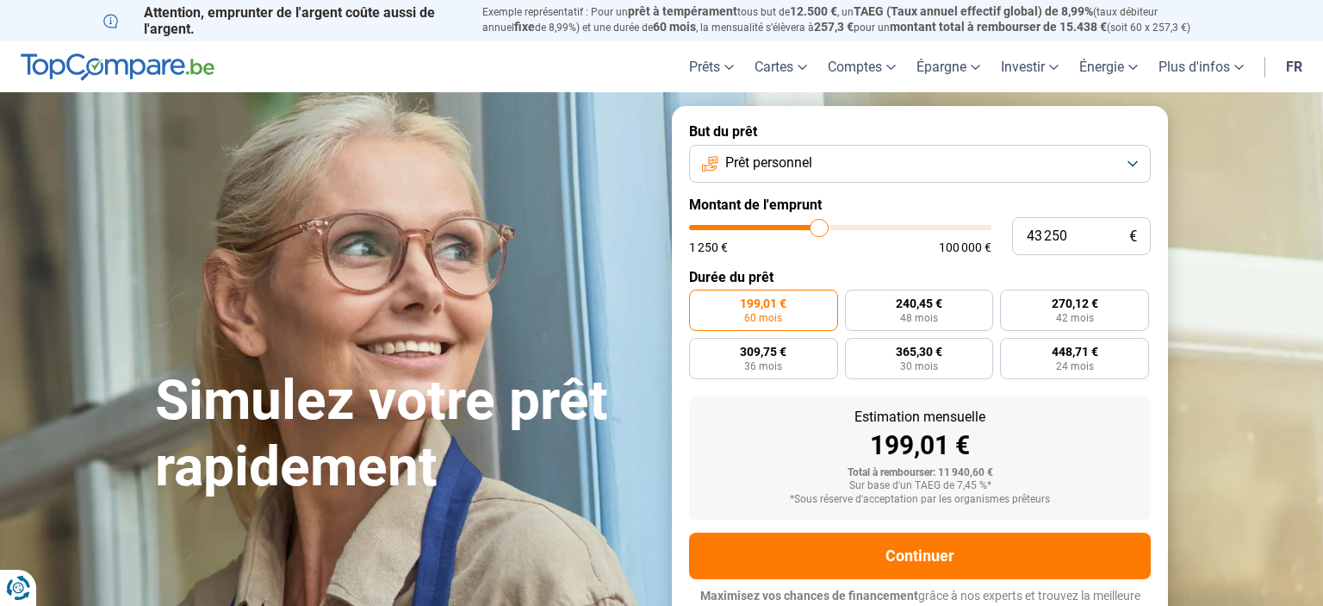
type input "43 000"
type input "43000"
type input "42 750"
type input "42750"
type input "42 500"
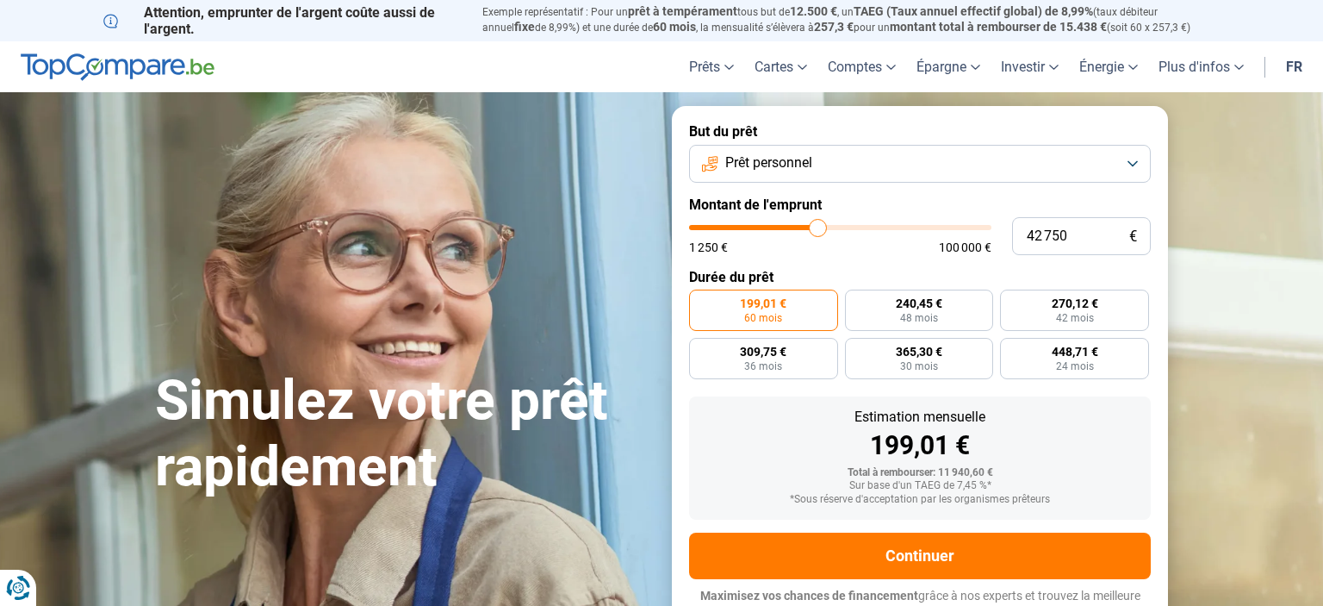
type input "42500"
type input "42 250"
type input "42250"
type input "41 750"
type input "41750"
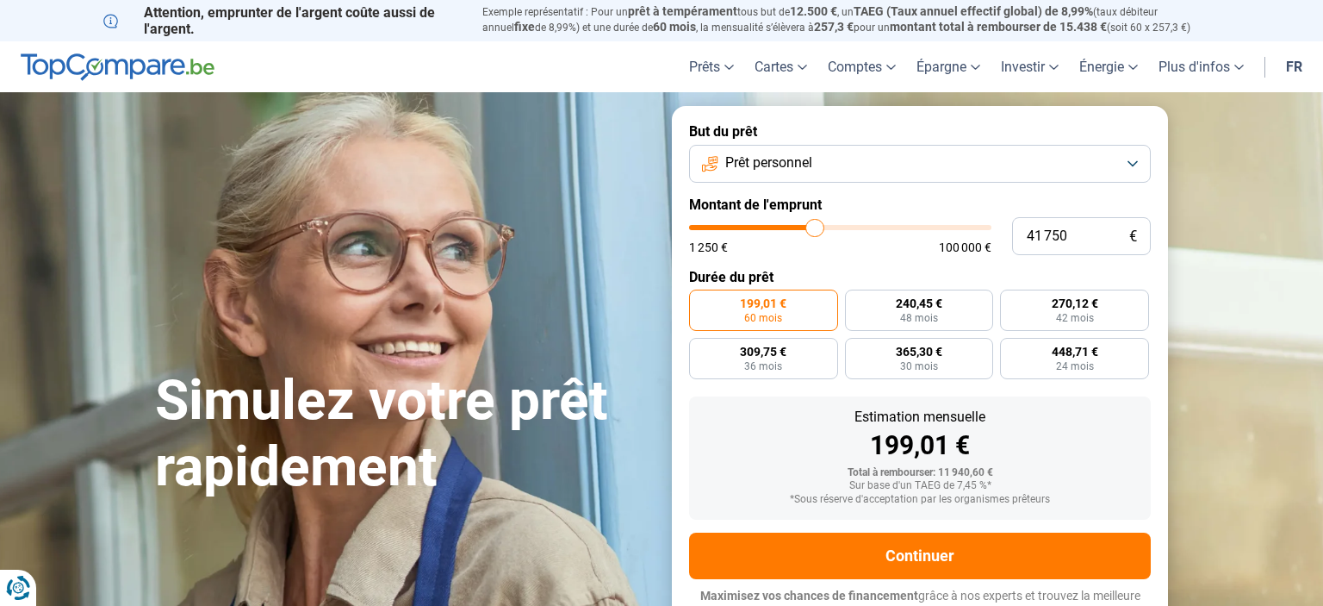
type input "41 500"
type input "41500"
type input "41 250"
type input "41250"
type input "40 500"
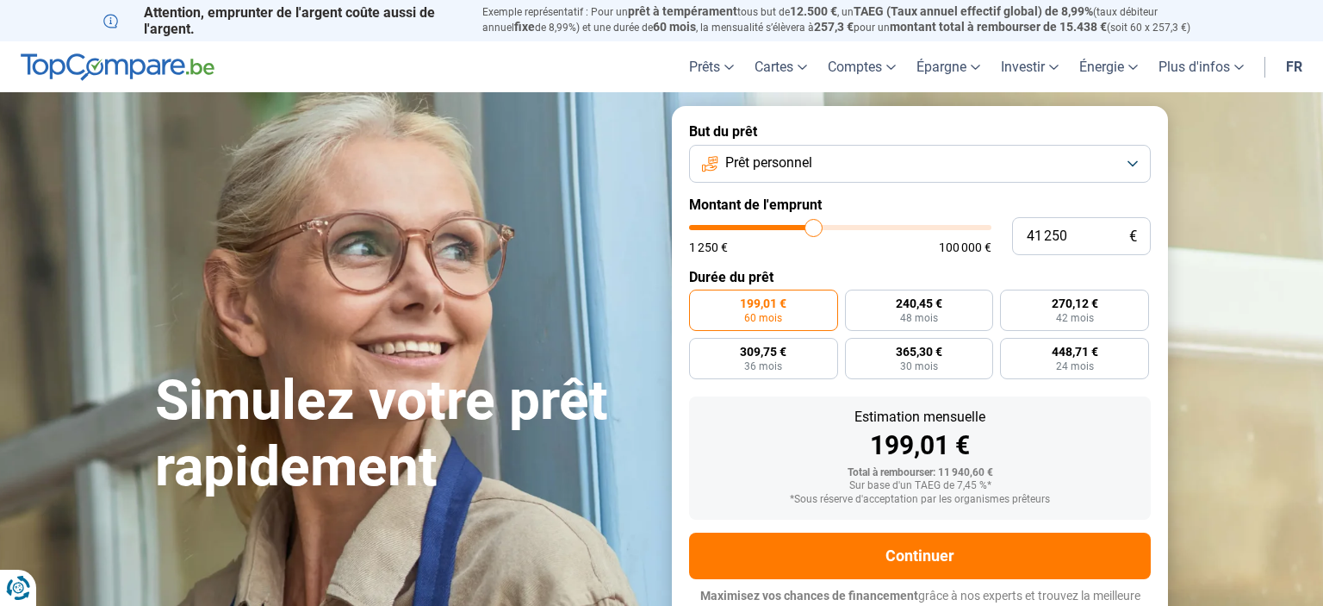
type input "40500"
type input "39 750"
type input "39750"
type input "38 500"
type input "38500"
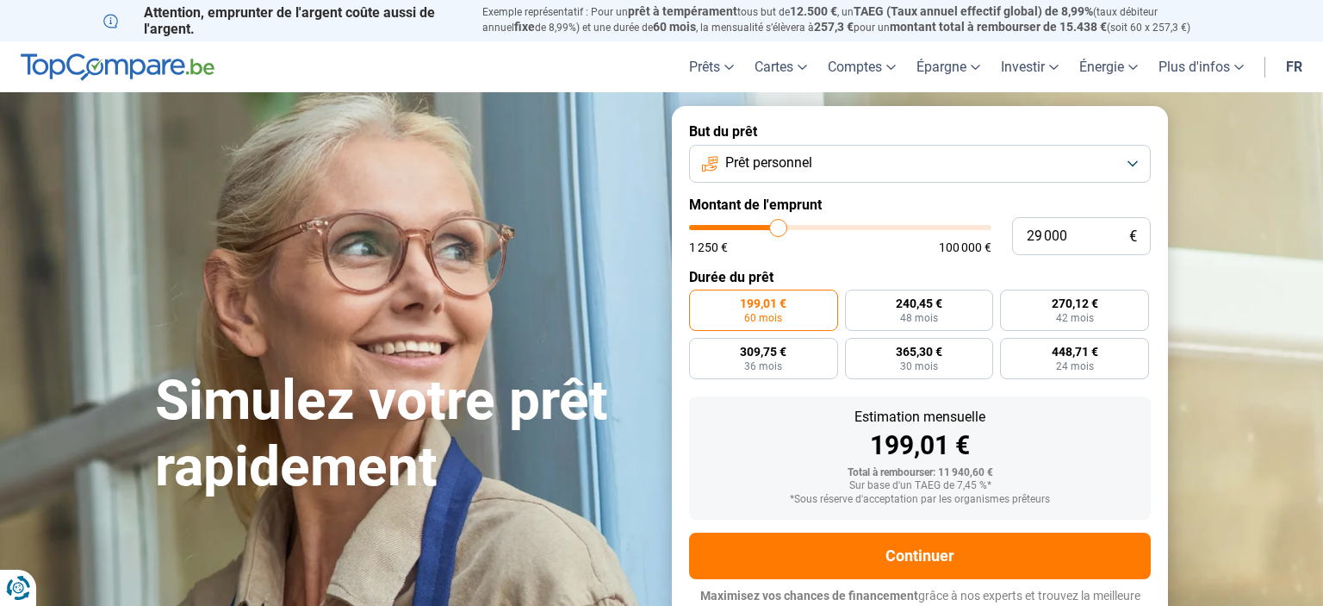
drag, startPoint x: 729, startPoint y: 228, endPoint x: 779, endPoint y: 233, distance: 50.2
click at [779, 230] on input "range" at bounding box center [840, 227] width 302 height 5
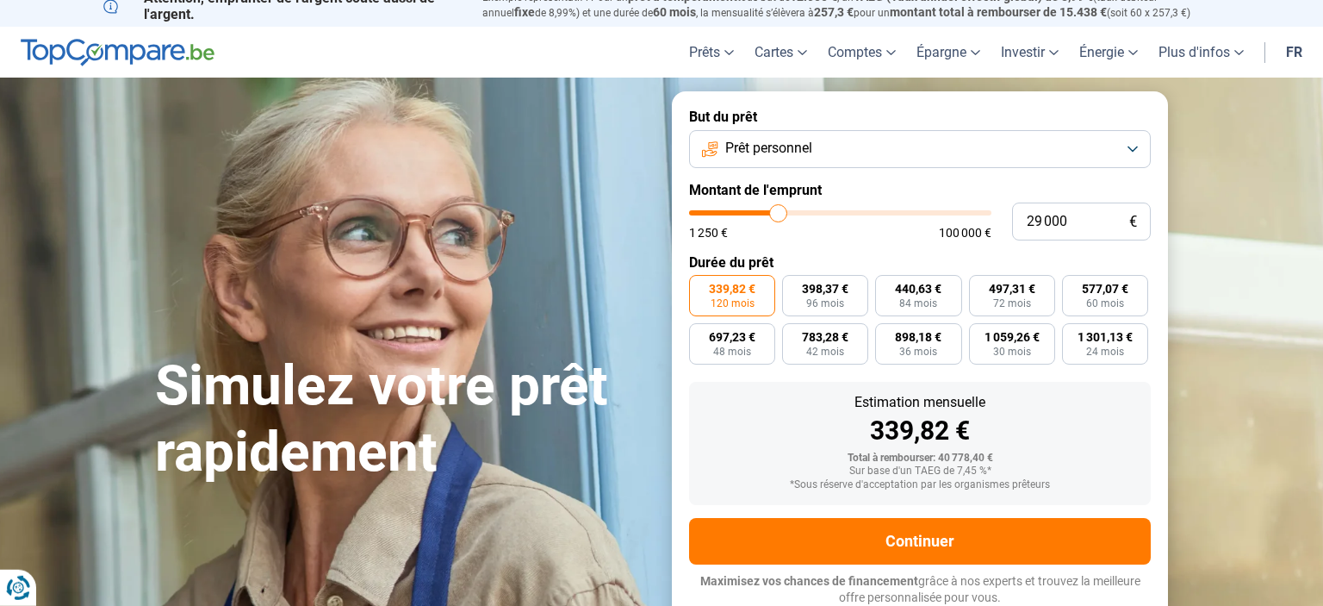
scroll to position [16, 0]
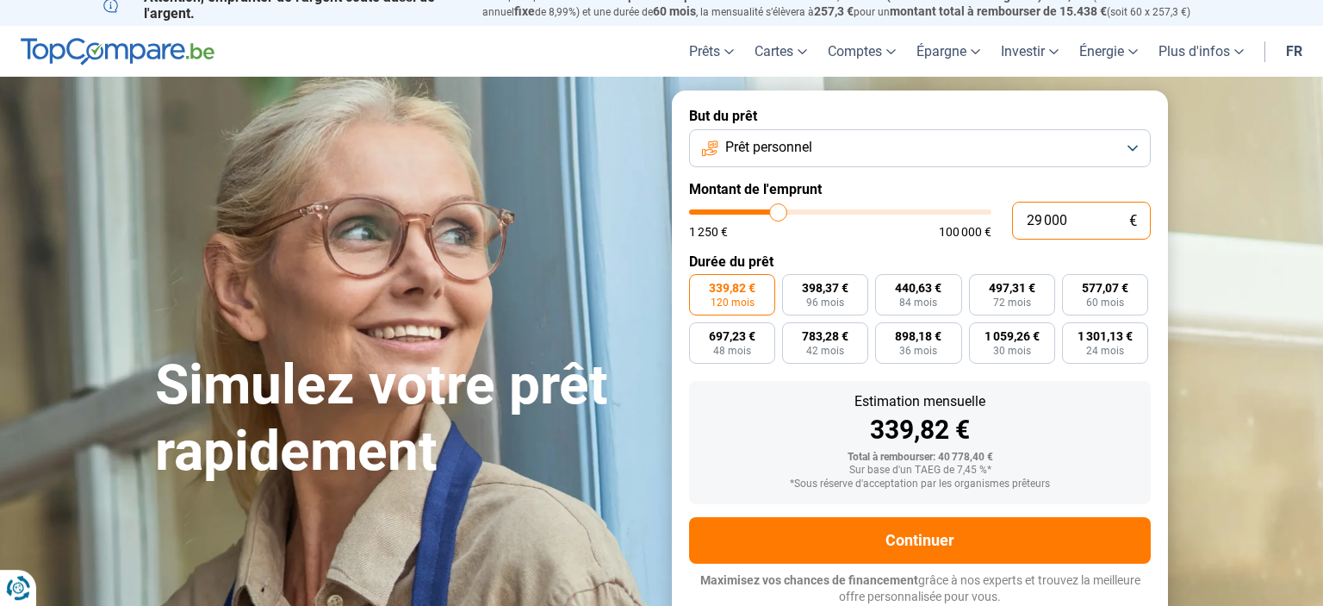
click at [1038, 221] on input "29 000" at bounding box center [1081, 221] width 139 height 38
click at [865, 232] on div "1 250 € 100 000 €" at bounding box center [840, 232] width 302 height 12
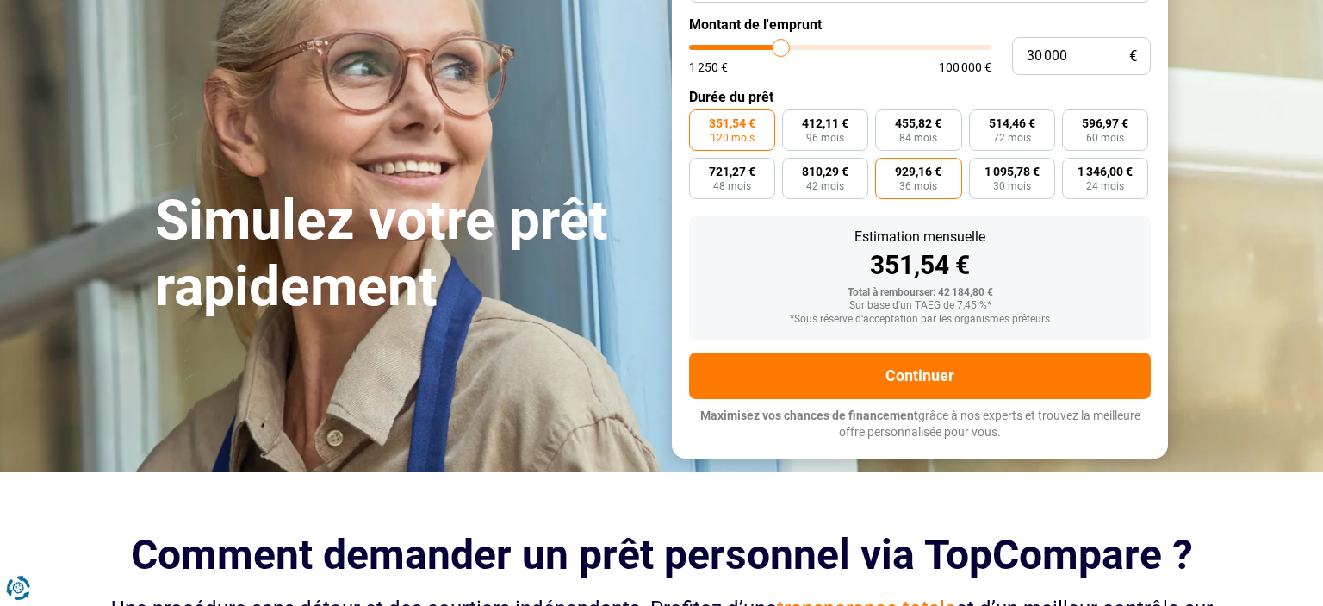
scroll to position [182, 0]
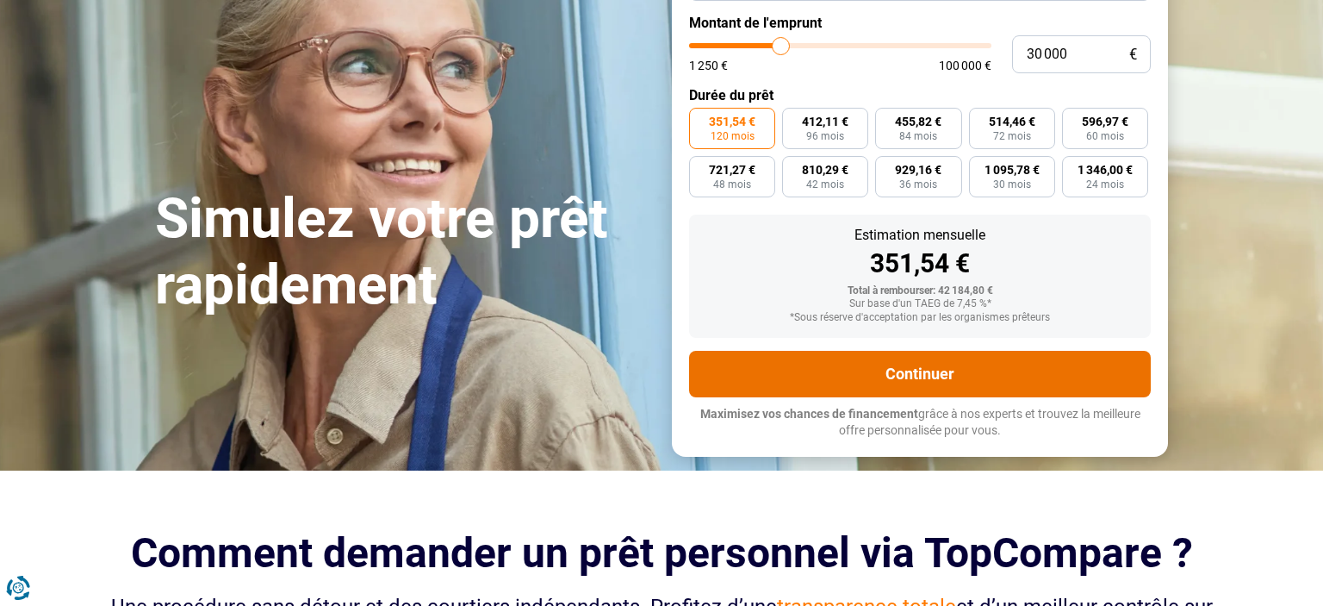
click at [896, 375] on button "Continuer" at bounding box center [920, 374] width 462 height 47
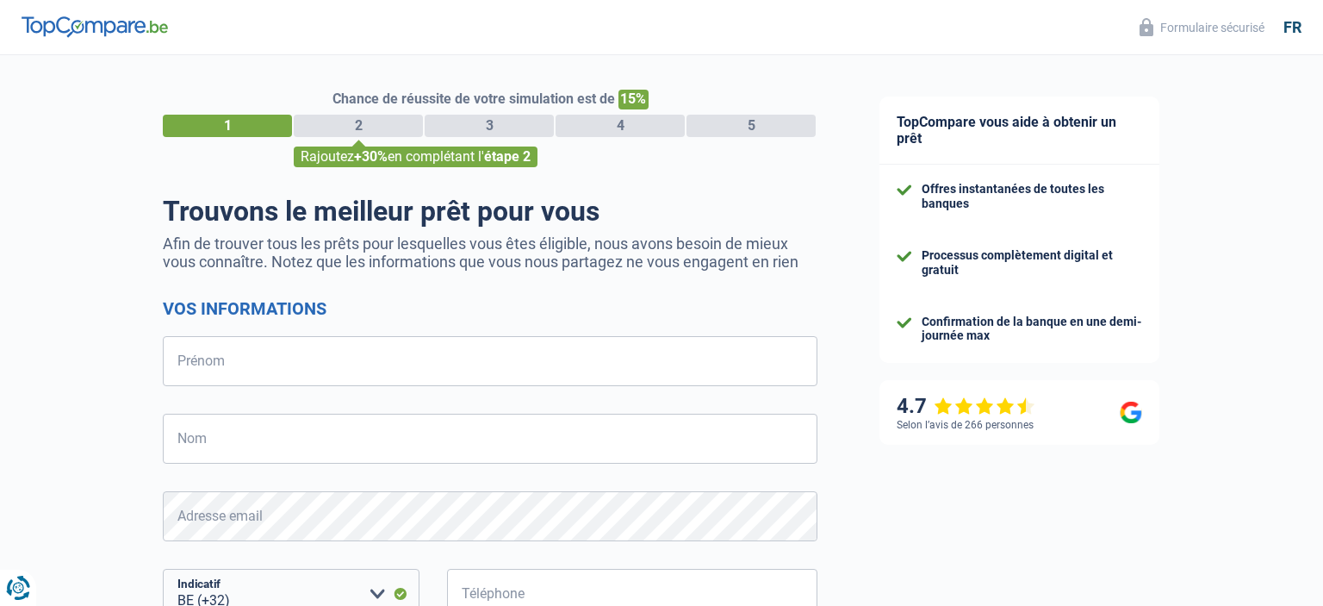
select select "32"
